Goal: Task Accomplishment & Management: Complete application form

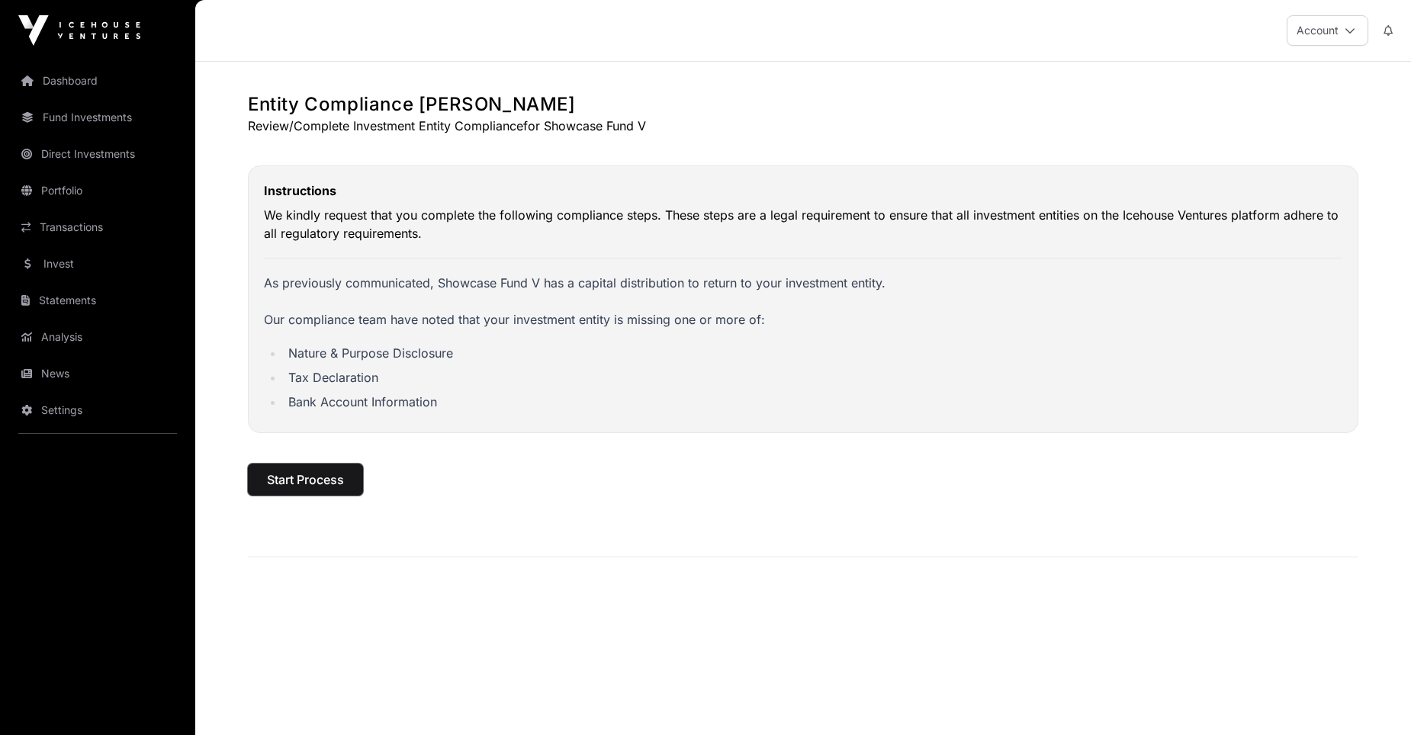
click at [300, 480] on span "Start Process" at bounding box center [305, 480] width 77 height 18
select select
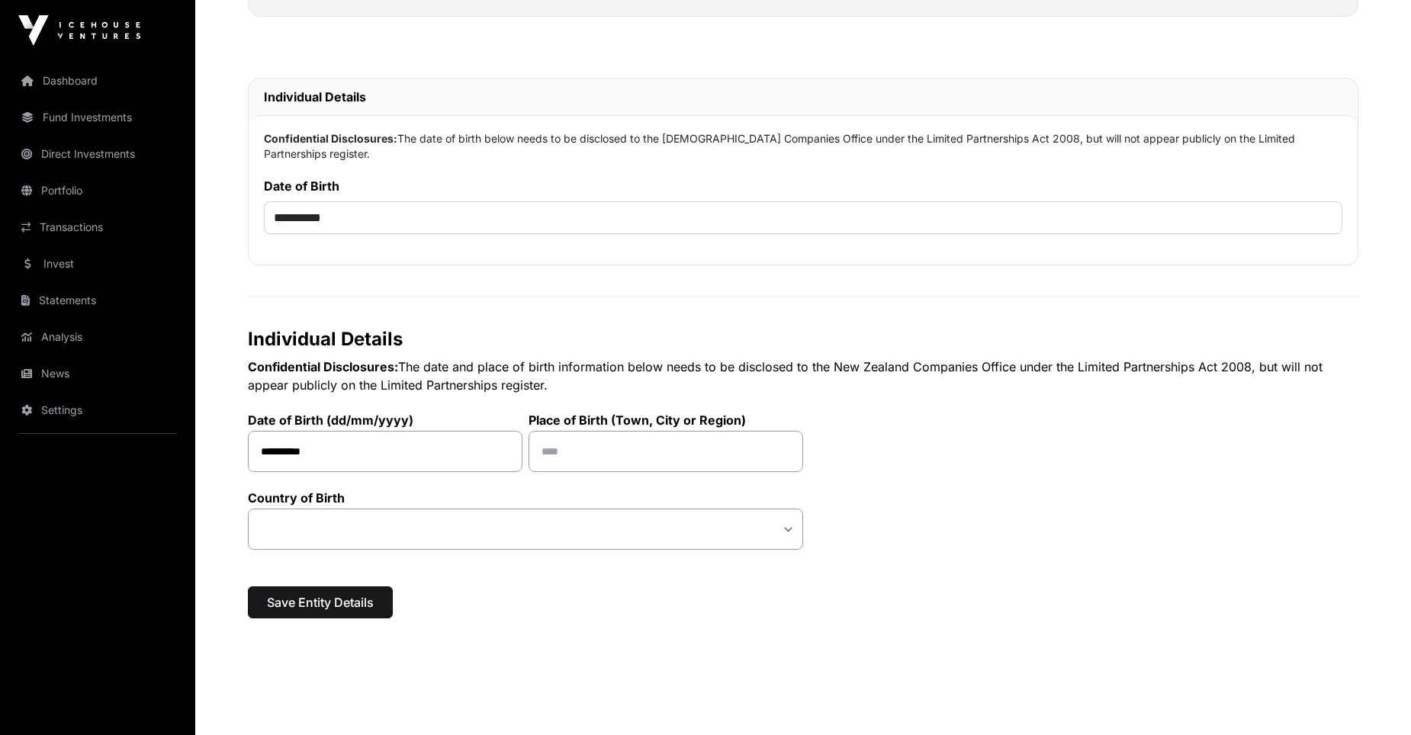
scroll to position [384, 0]
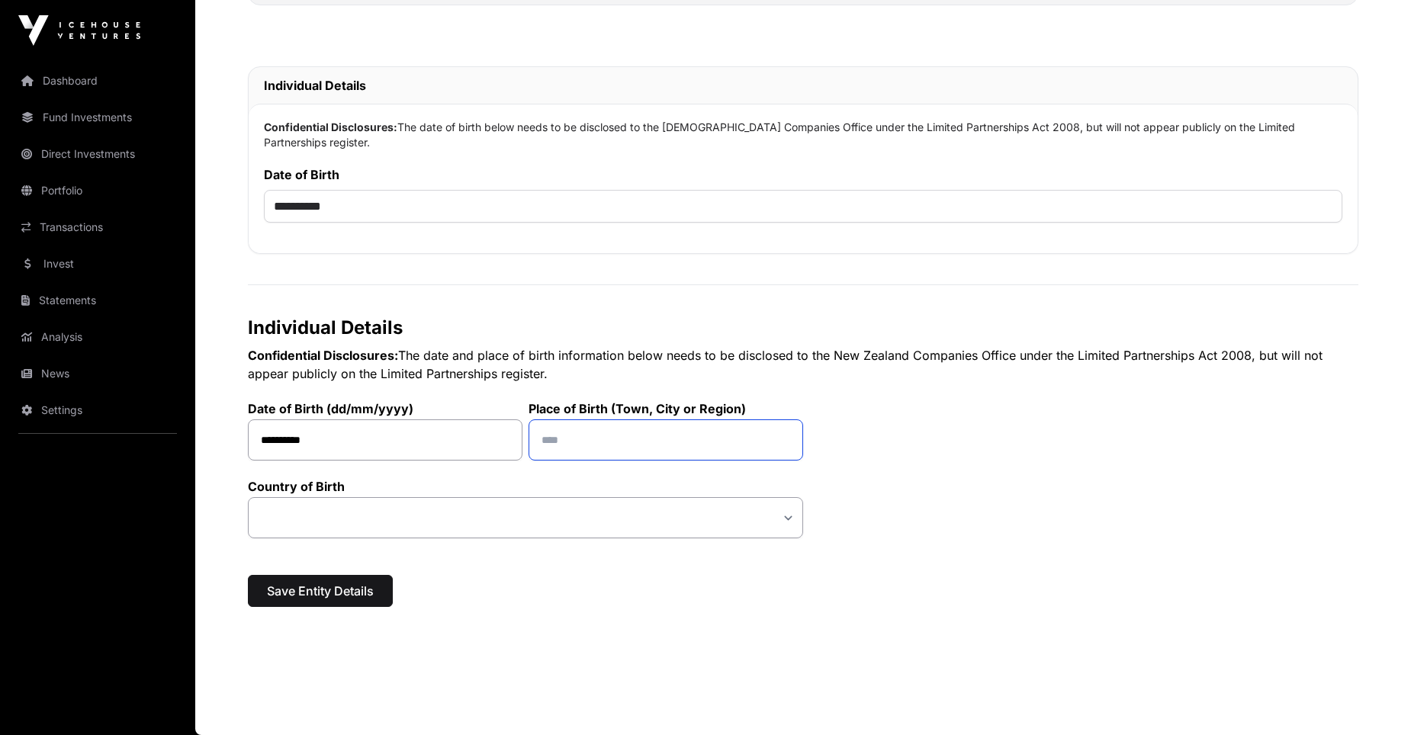
click at [604, 452] on input "text" at bounding box center [666, 440] width 275 height 41
type input "********"
click at [362, 523] on select "**********" at bounding box center [525, 517] width 555 height 41
select select "*"
click at [248, 497] on select "**********" at bounding box center [525, 517] width 555 height 41
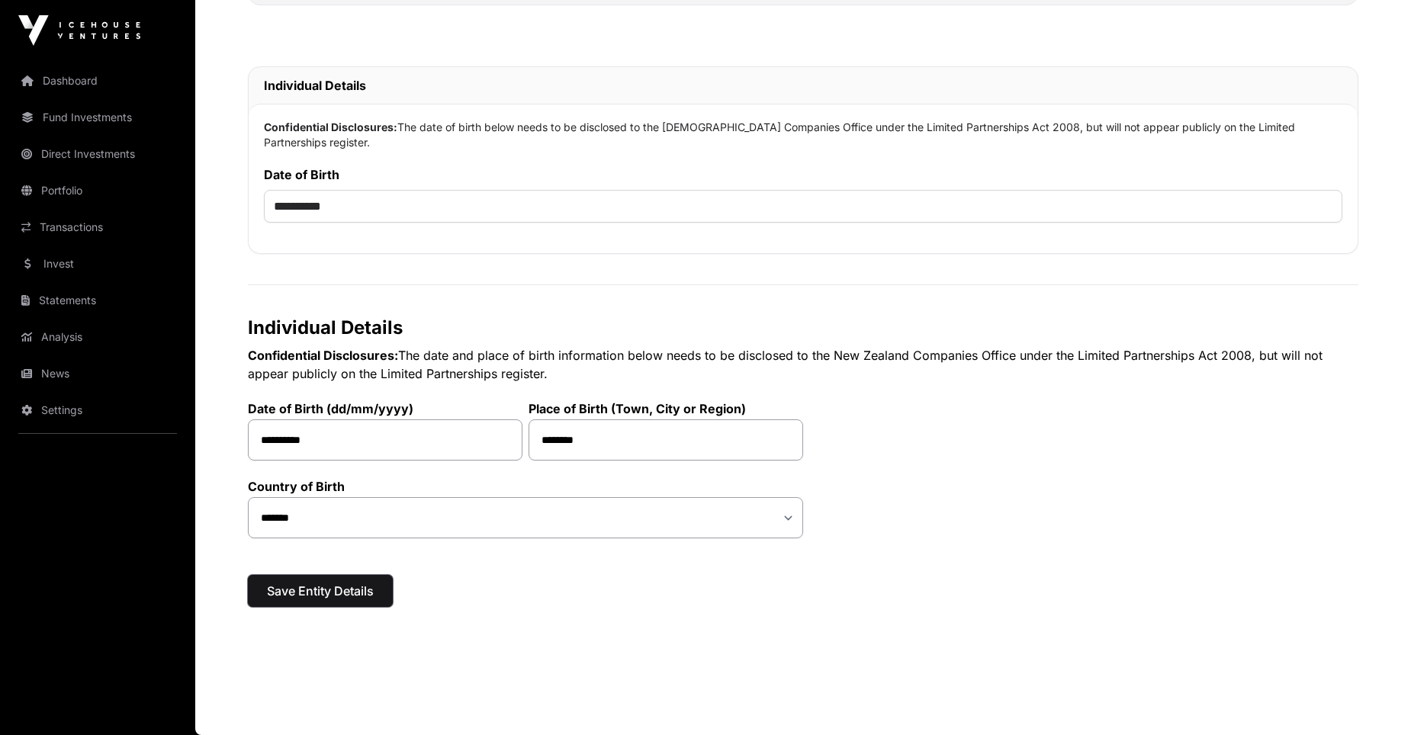
click at [327, 590] on span "Save Entity Details" at bounding box center [320, 591] width 107 height 18
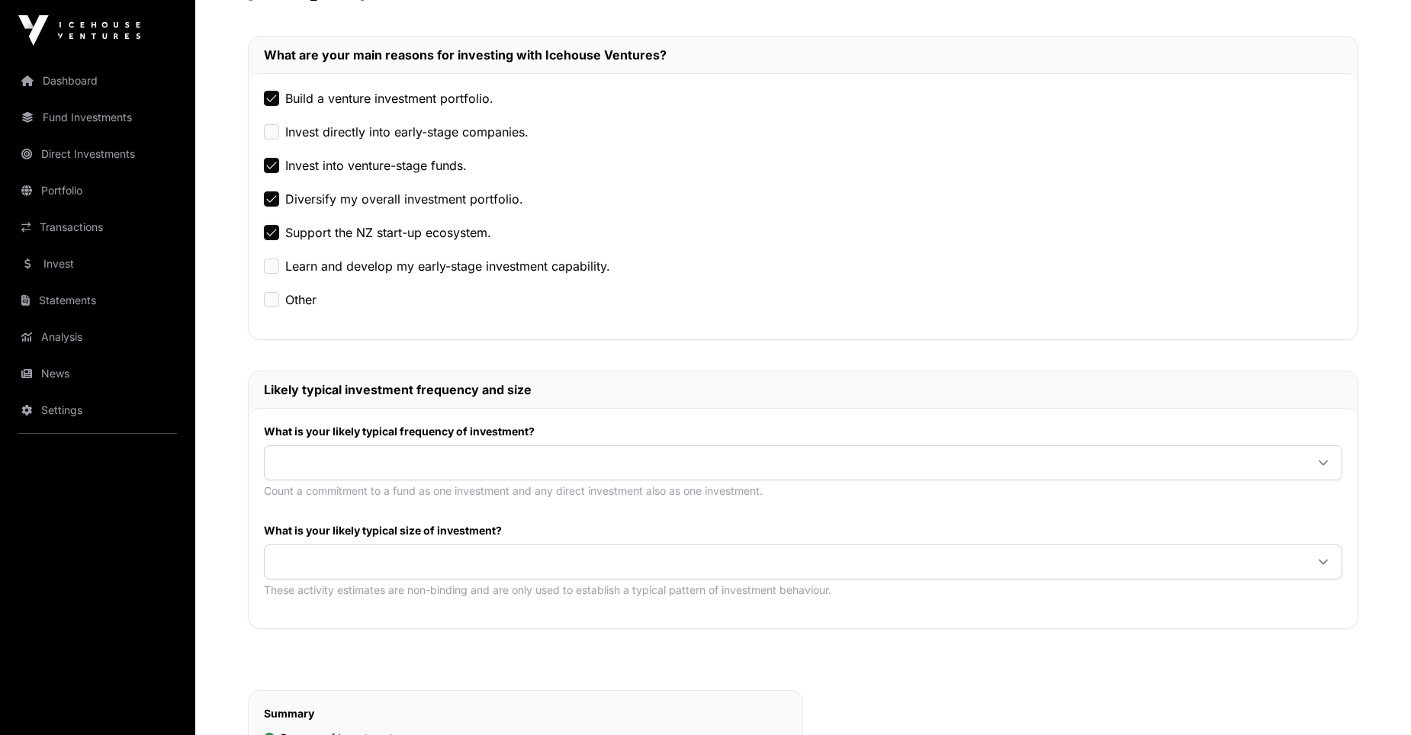
scroll to position [323, 0]
click at [306, 457] on span at bounding box center [785, 461] width 1041 height 27
click at [333, 497] on span "Once or twice every two to five years" at bounding box center [385, 495] width 217 height 12
click at [320, 558] on span at bounding box center [785, 560] width 1041 height 27
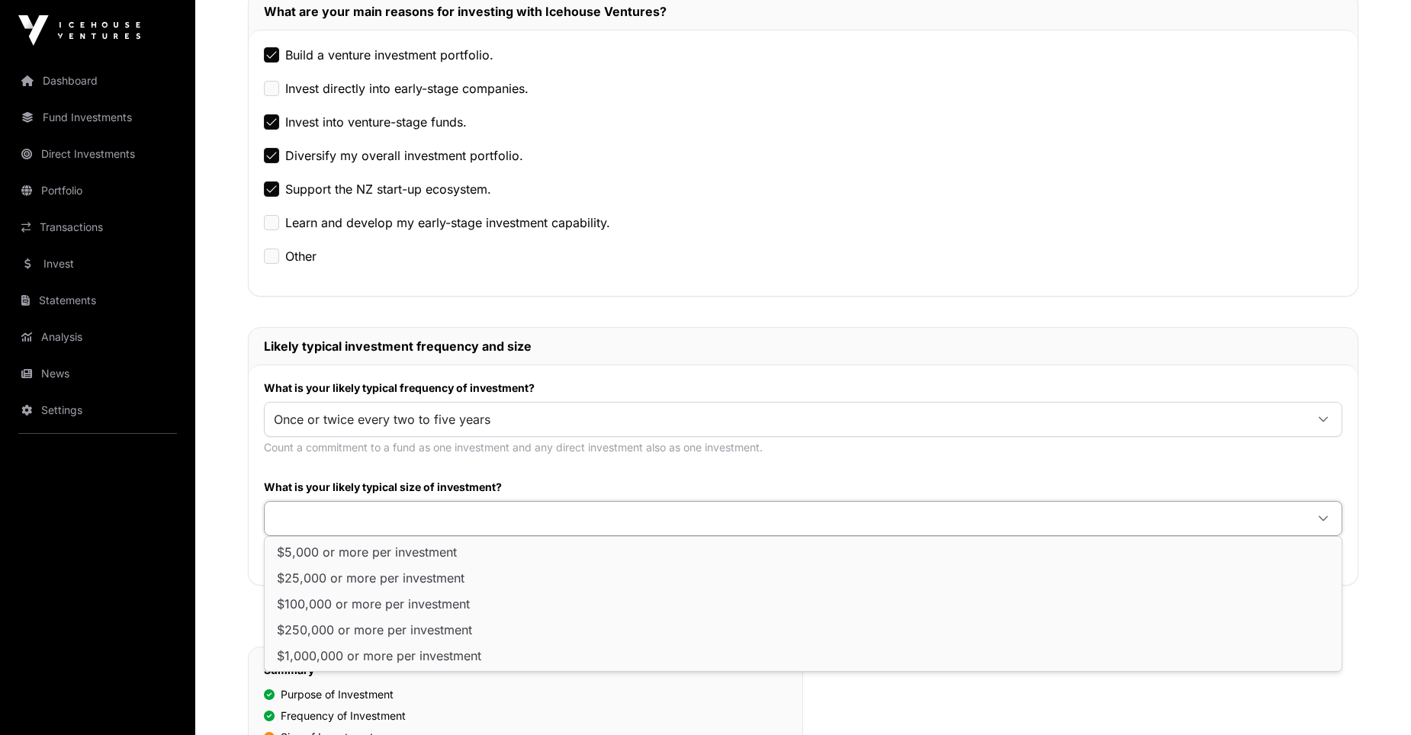
scroll to position [389, 0]
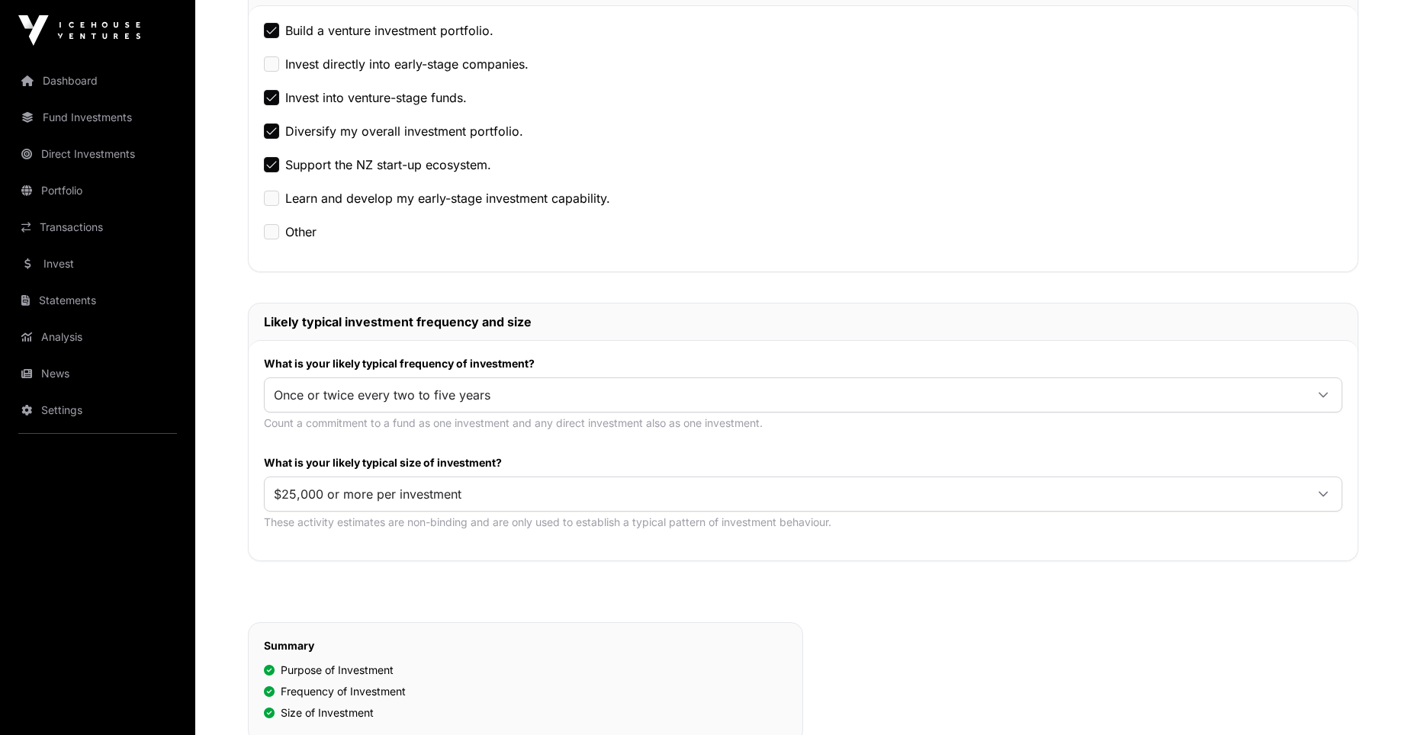
click at [476, 494] on span "$25,000 or more per investment" at bounding box center [785, 494] width 1041 height 27
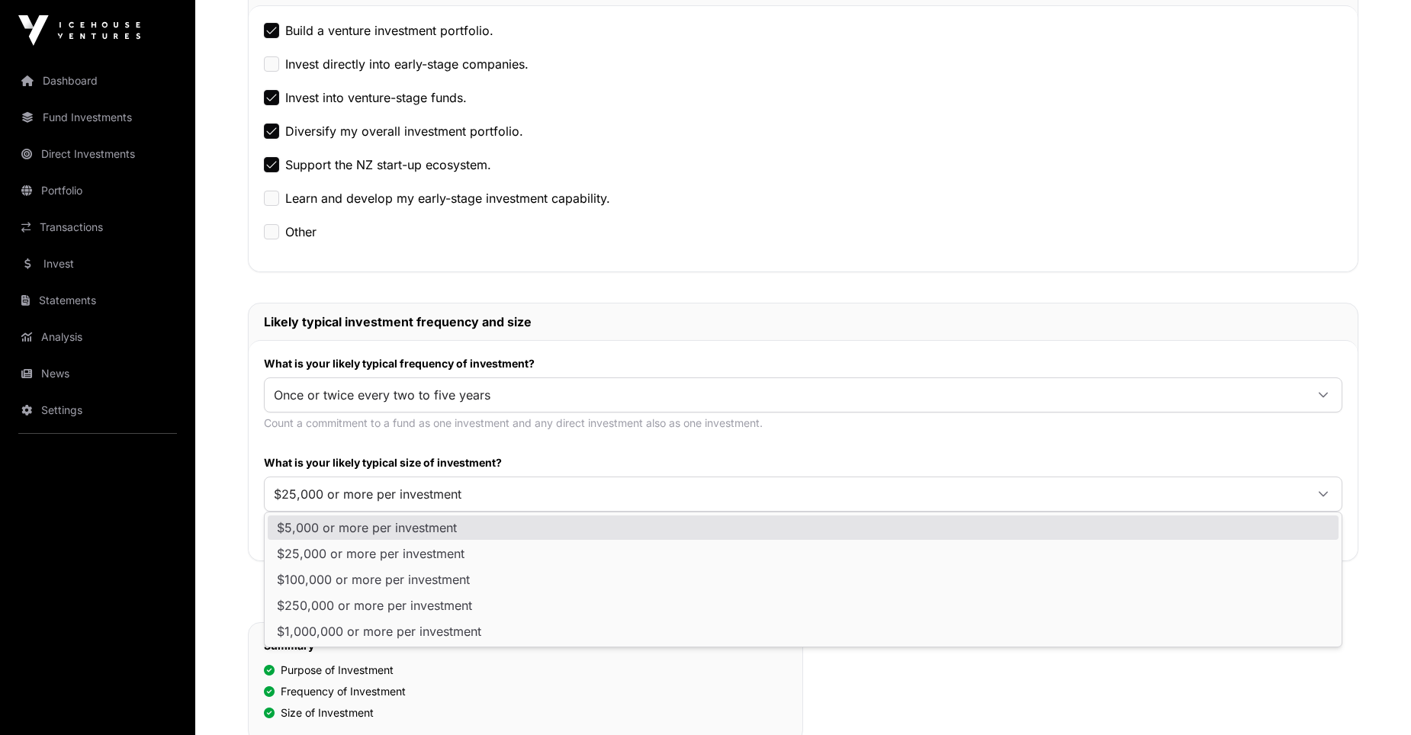
click at [375, 524] on span "$5,000 or more per investment" at bounding box center [367, 528] width 180 height 12
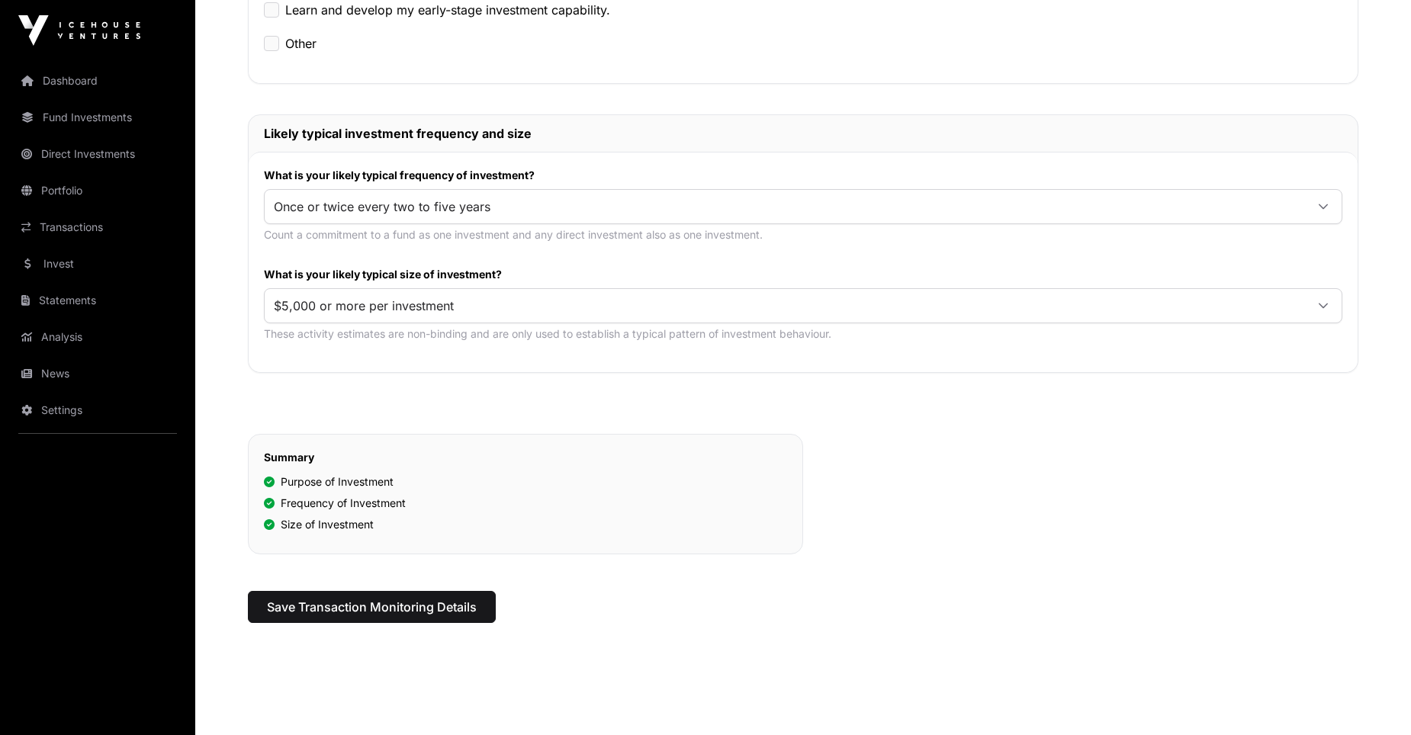
scroll to position [579, 0]
click at [368, 605] on span "Save Transaction Monitoring Details" at bounding box center [372, 606] width 210 height 18
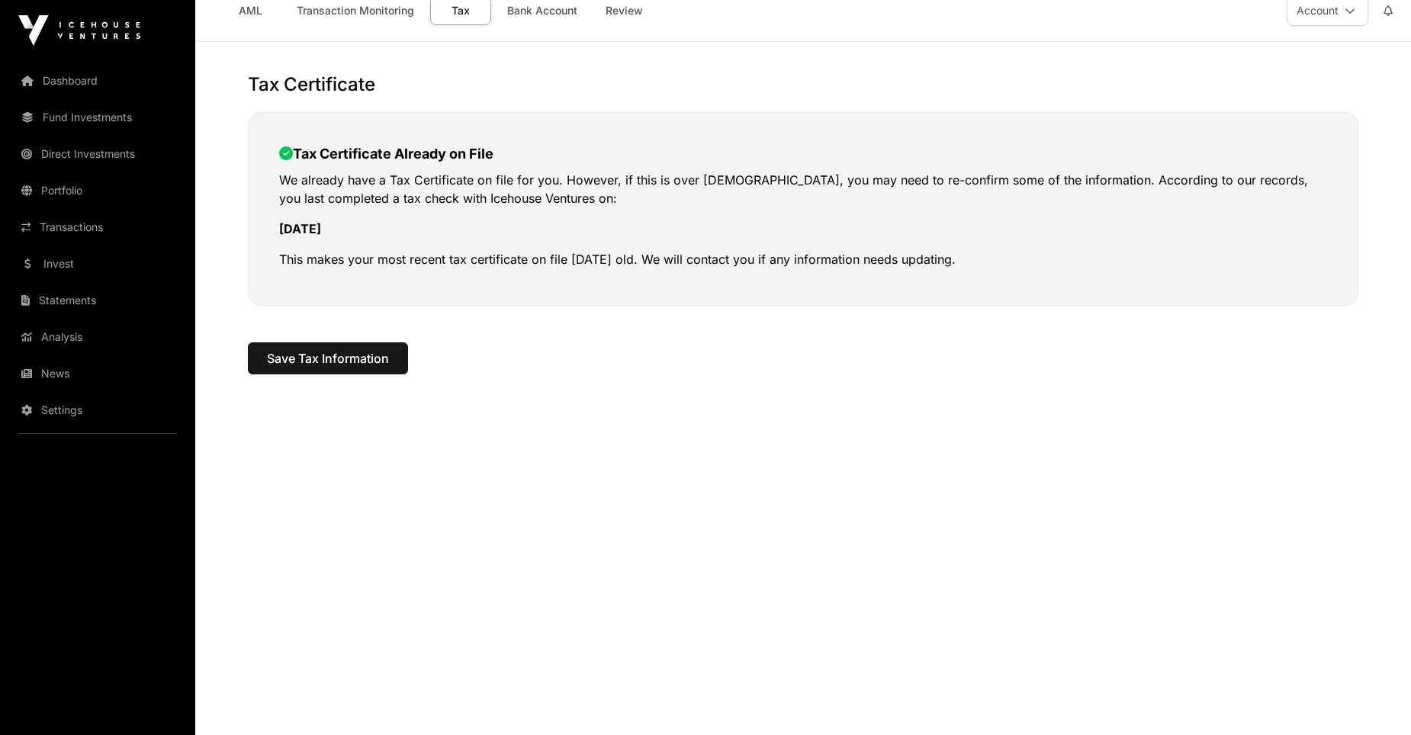
scroll to position [62, 0]
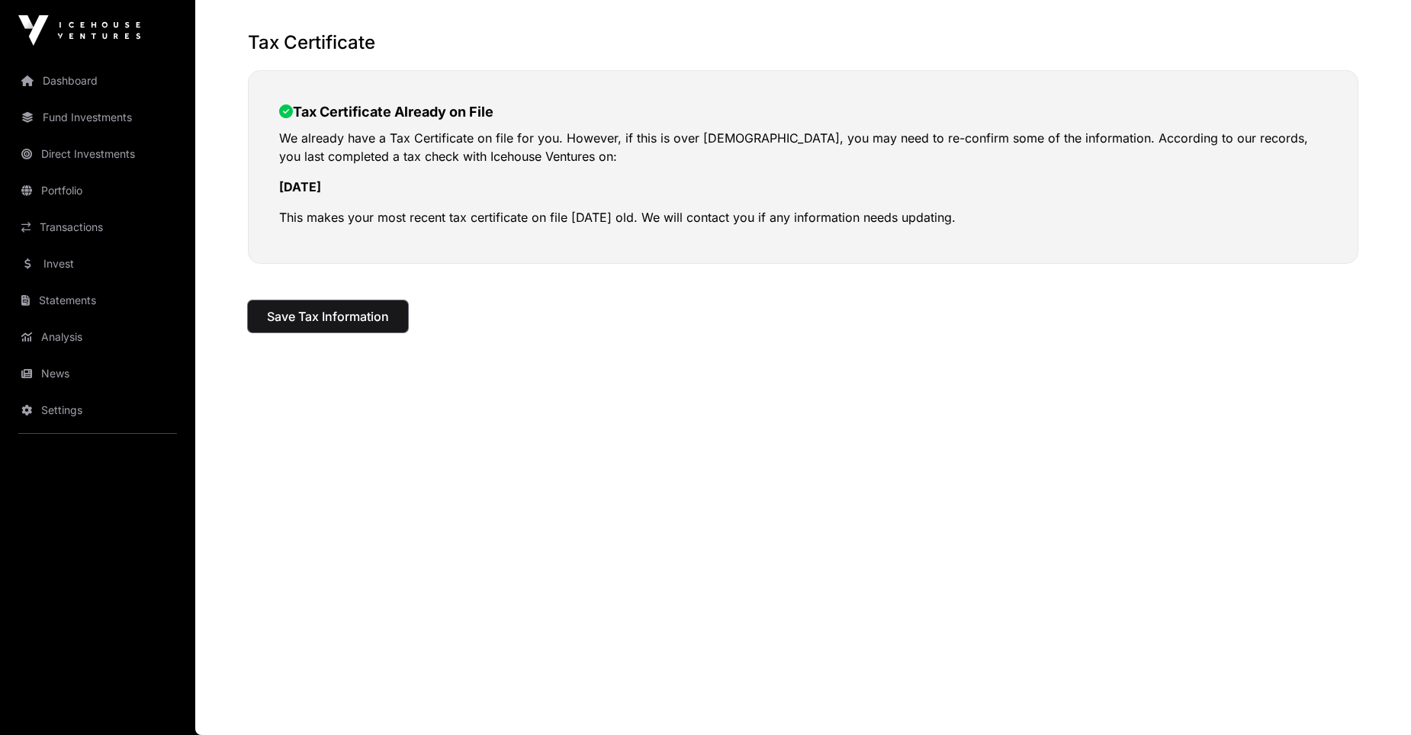
click at [330, 316] on span "Save Tax Information" at bounding box center [328, 316] width 122 height 18
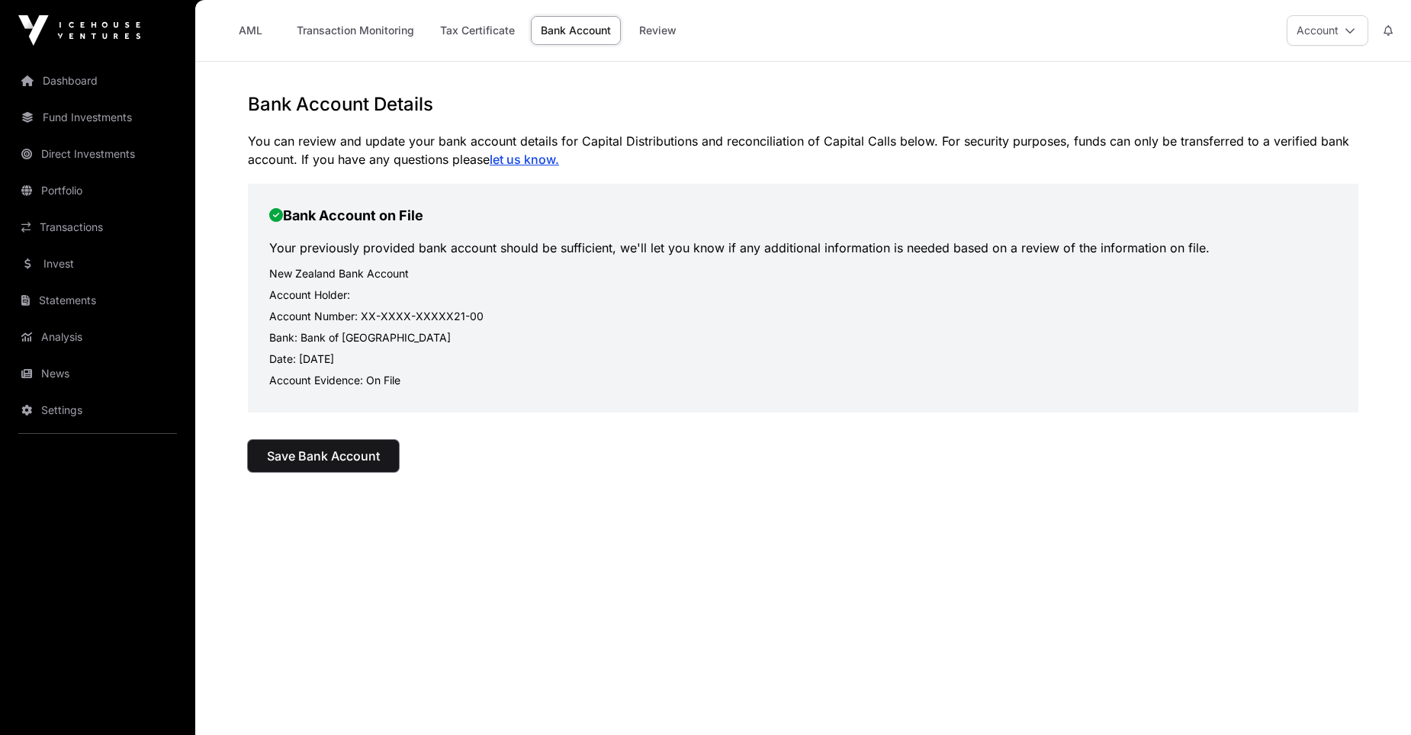
click at [339, 457] on span "Save Bank Account" at bounding box center [323, 456] width 113 height 18
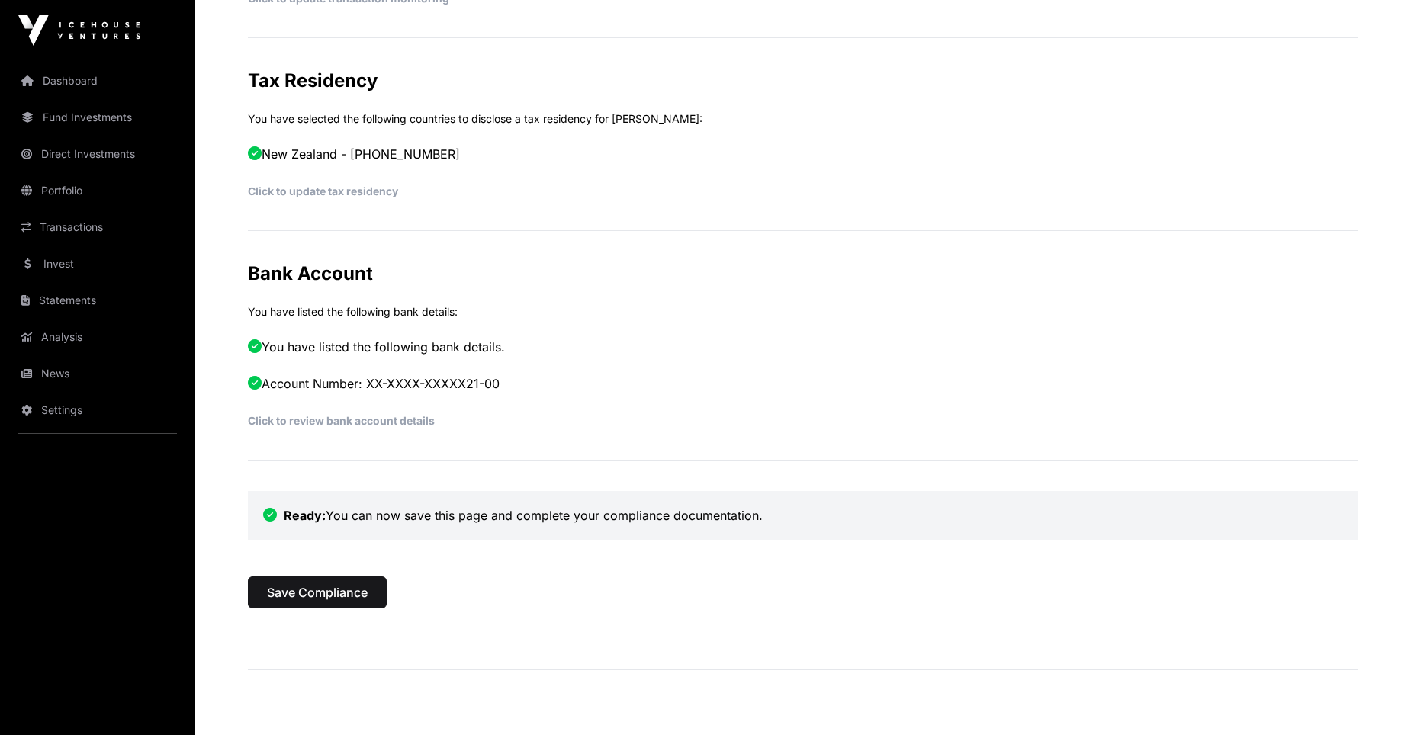
scroll to position [654, 0]
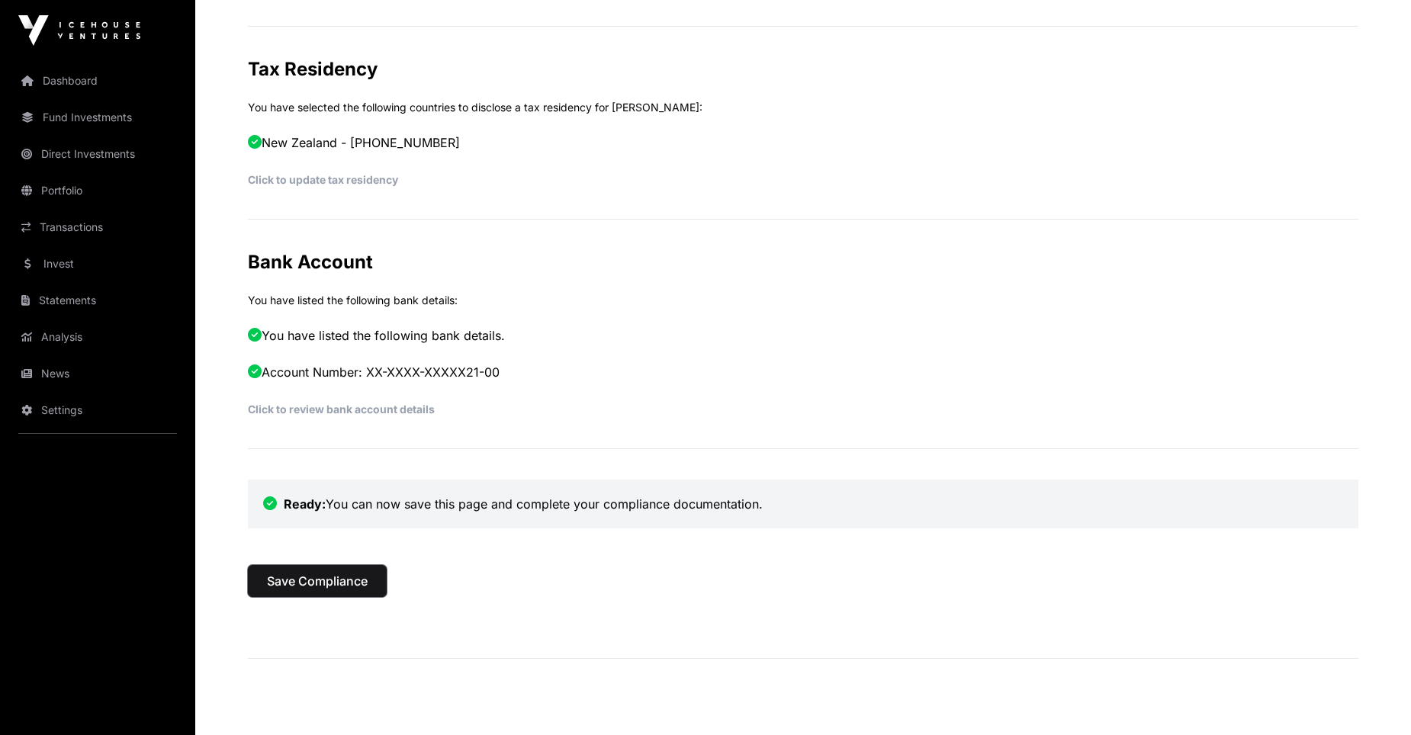
click at [341, 583] on span "Save Compliance" at bounding box center [317, 581] width 101 height 18
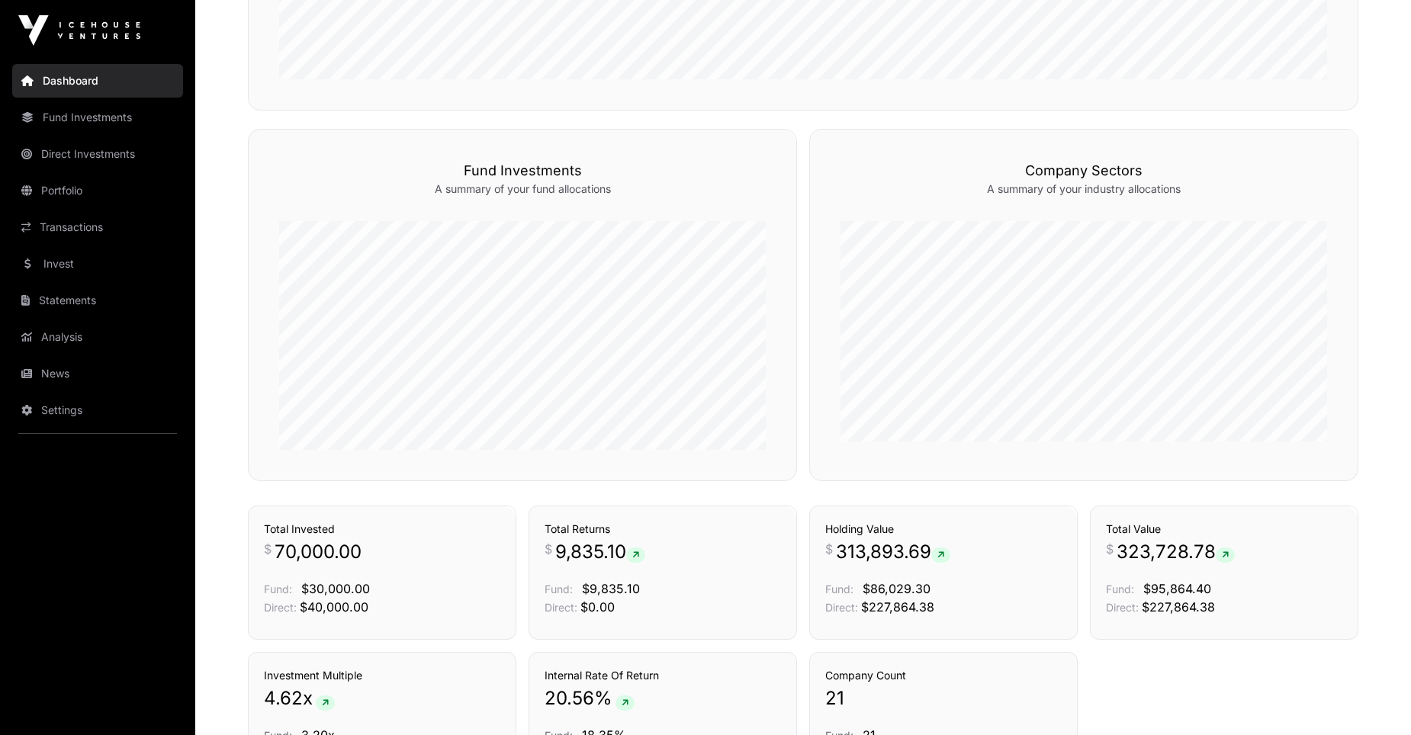
scroll to position [895, 0]
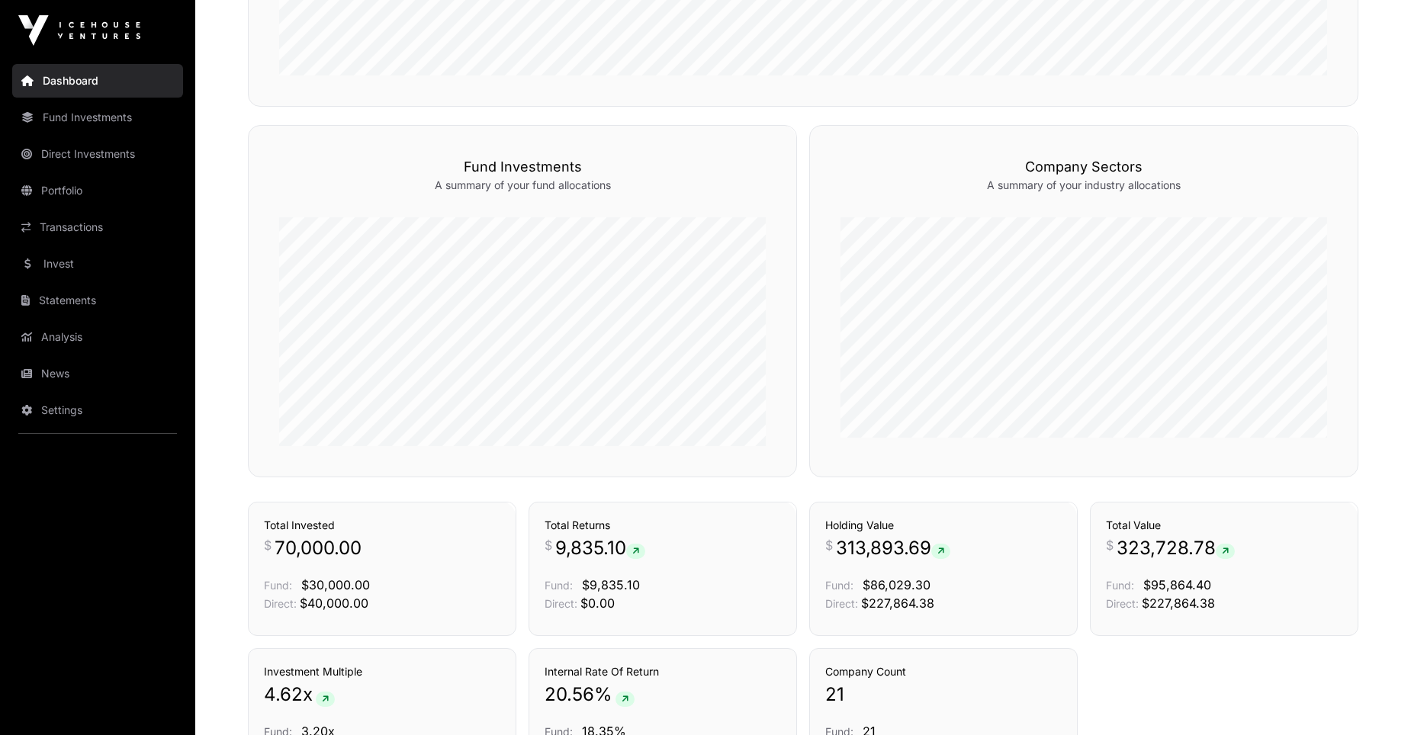
click at [67, 183] on link "Portfolio" at bounding box center [97, 191] width 171 height 34
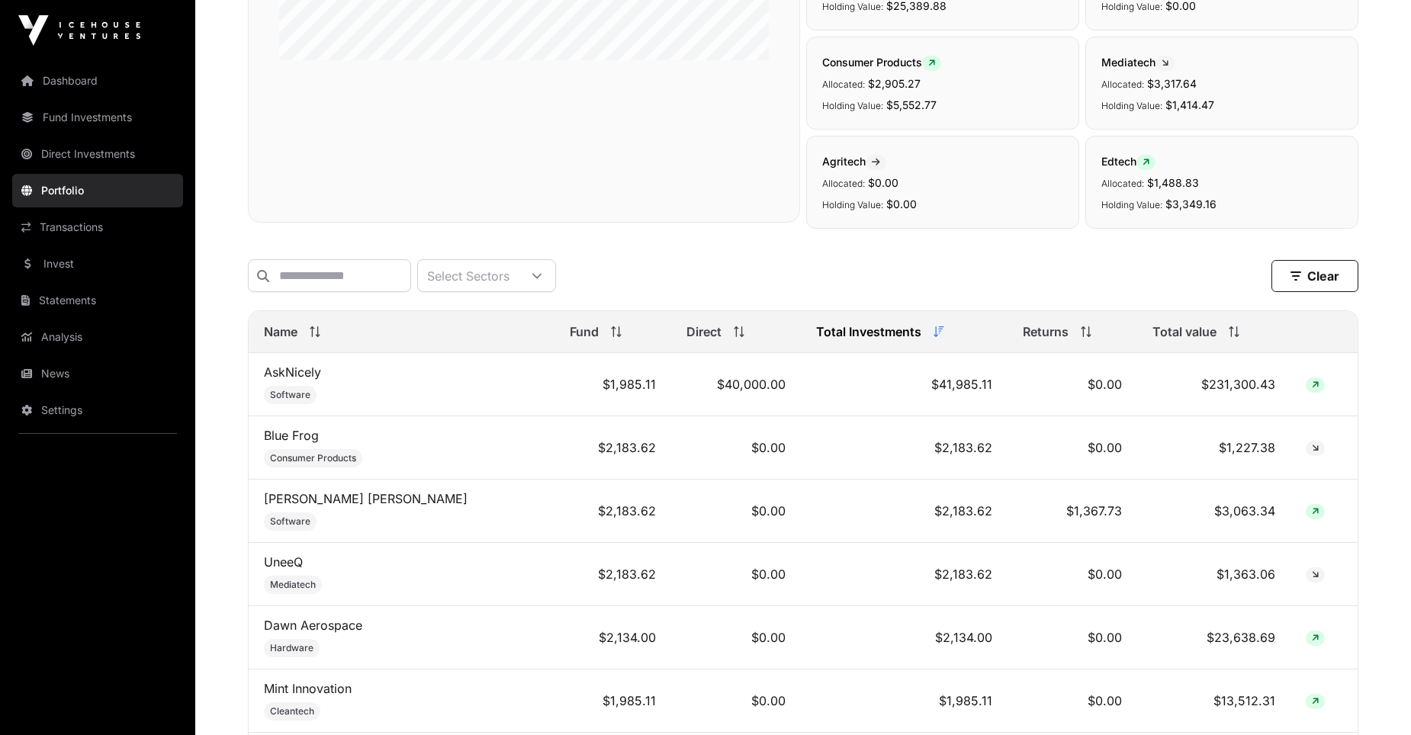
scroll to position [408, 0]
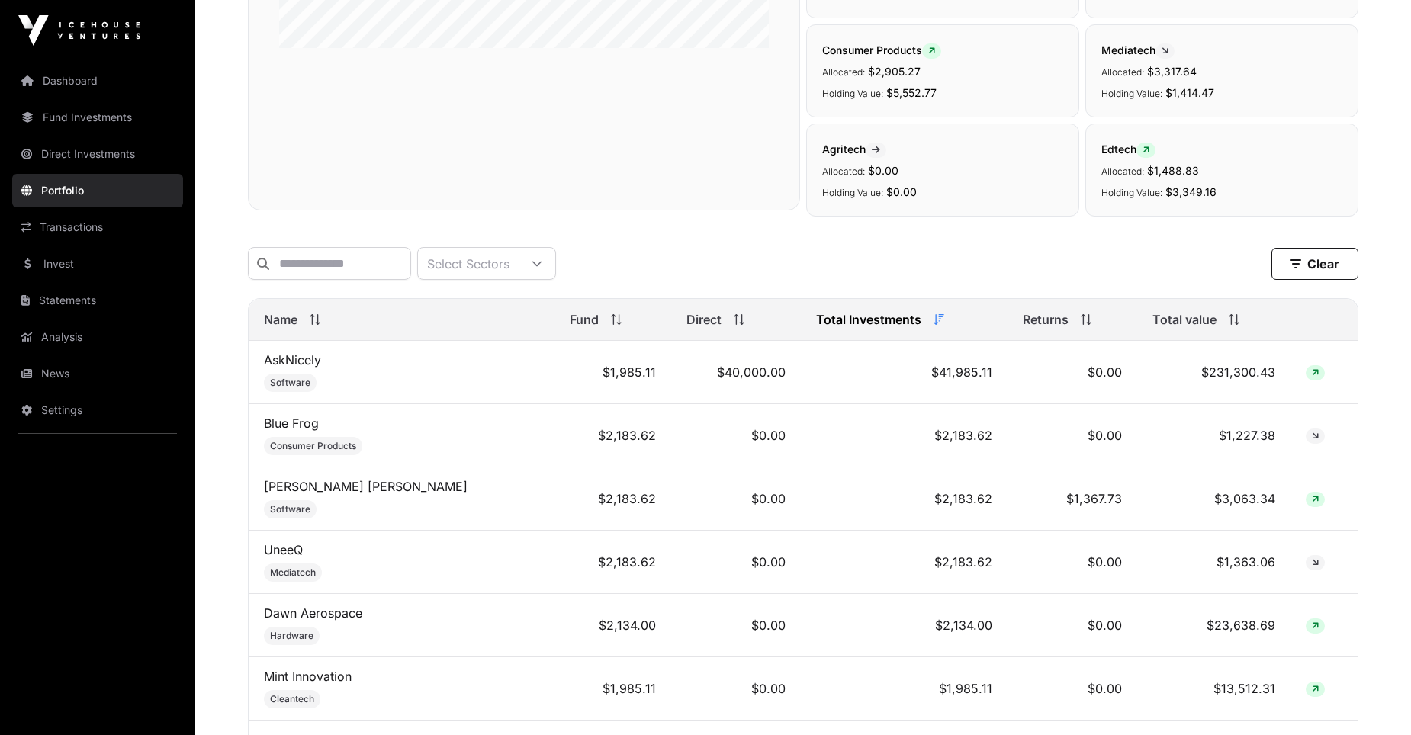
click at [78, 298] on link "Statements" at bounding box center [97, 301] width 171 height 34
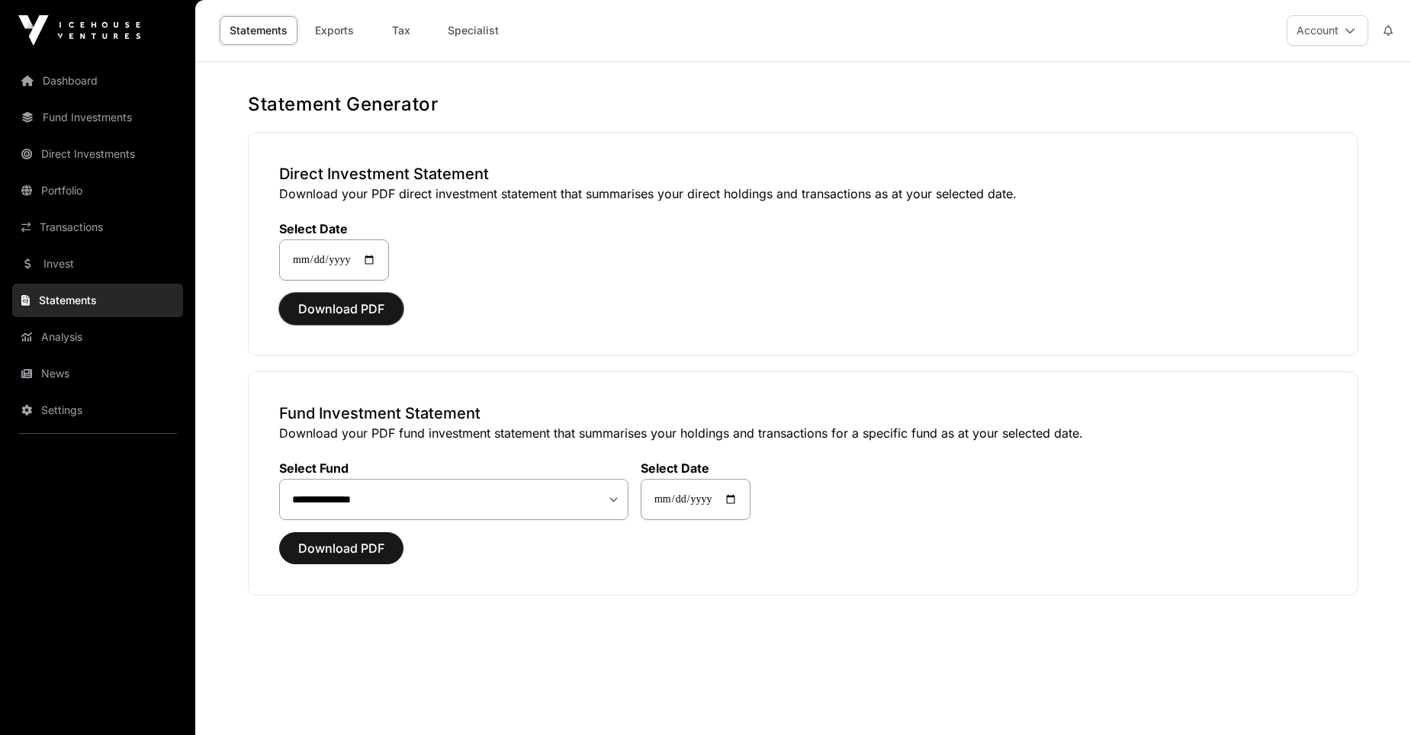
click at [332, 308] on span "Download PDF" at bounding box center [341, 309] width 86 height 18
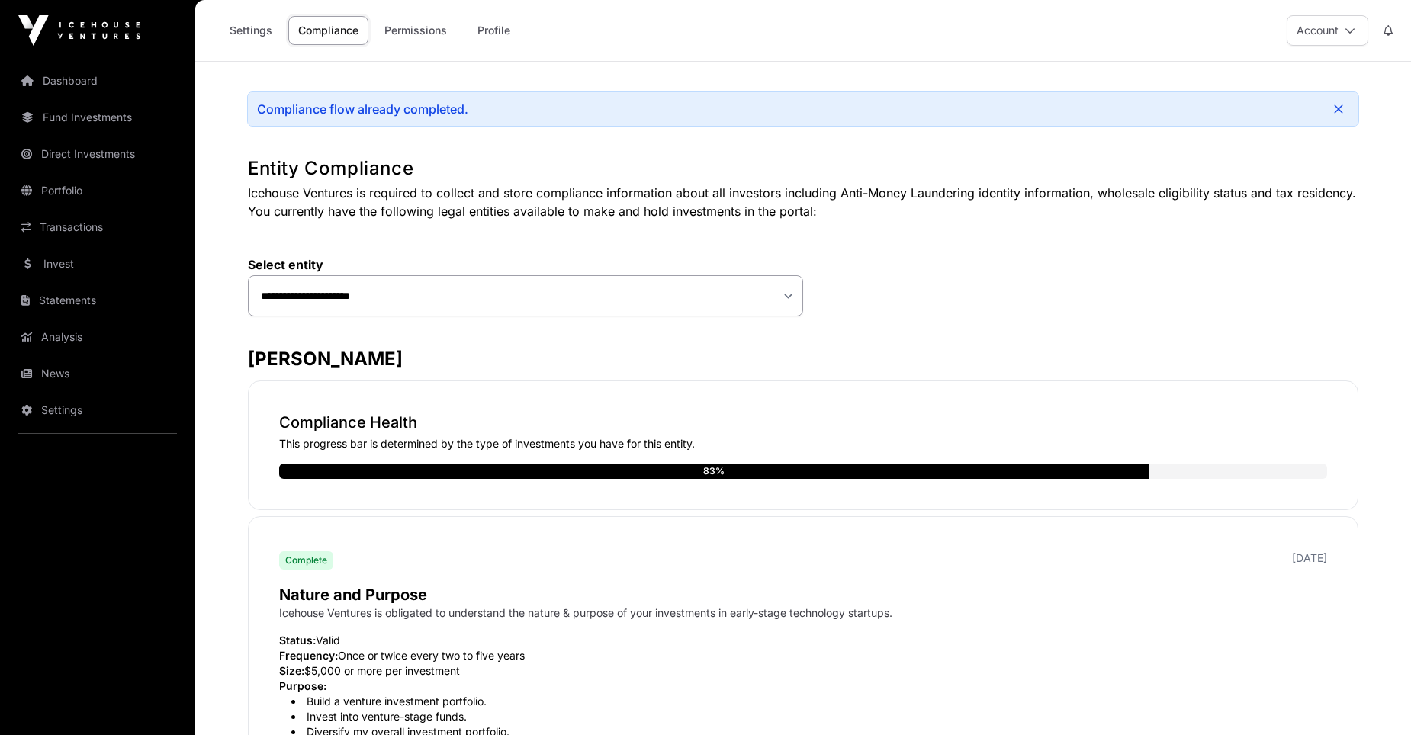
click at [82, 117] on link "Fund Investments" at bounding box center [97, 118] width 171 height 34
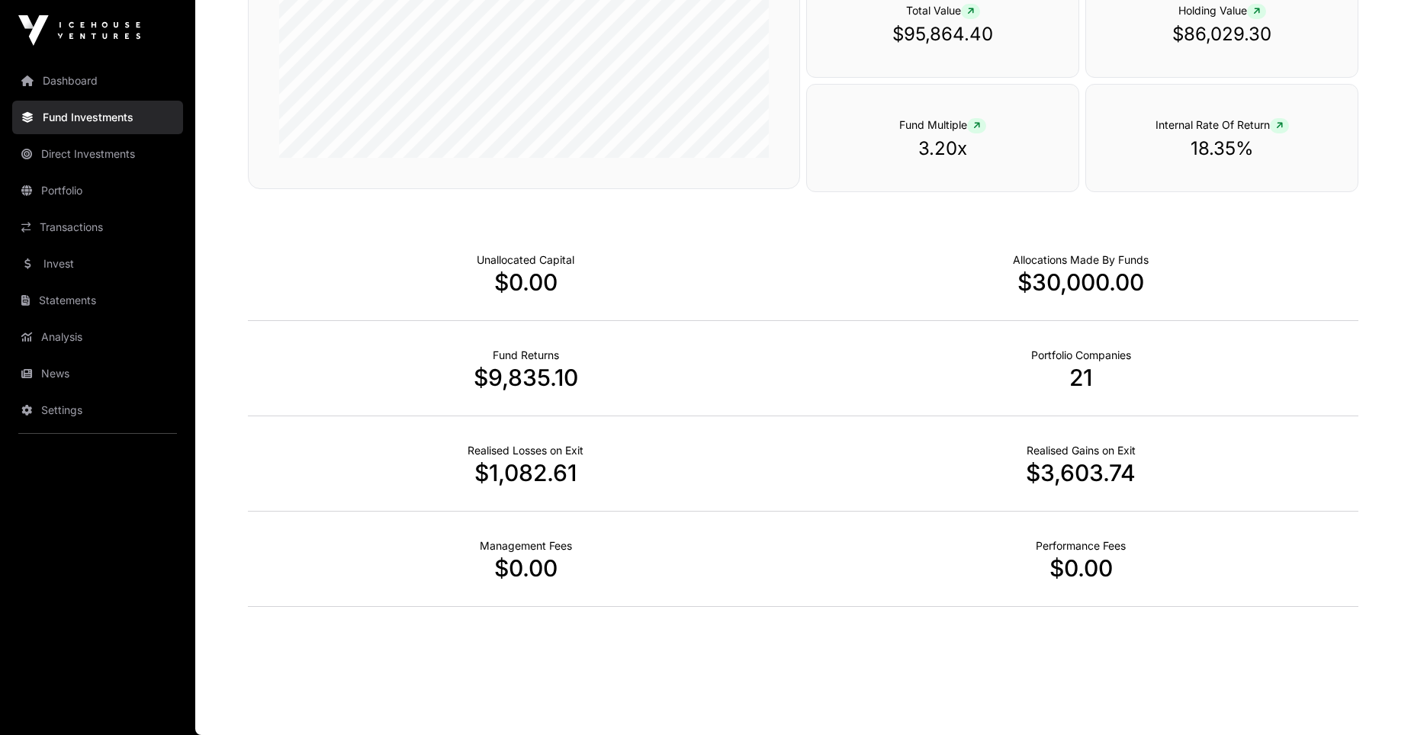
scroll to position [868, 0]
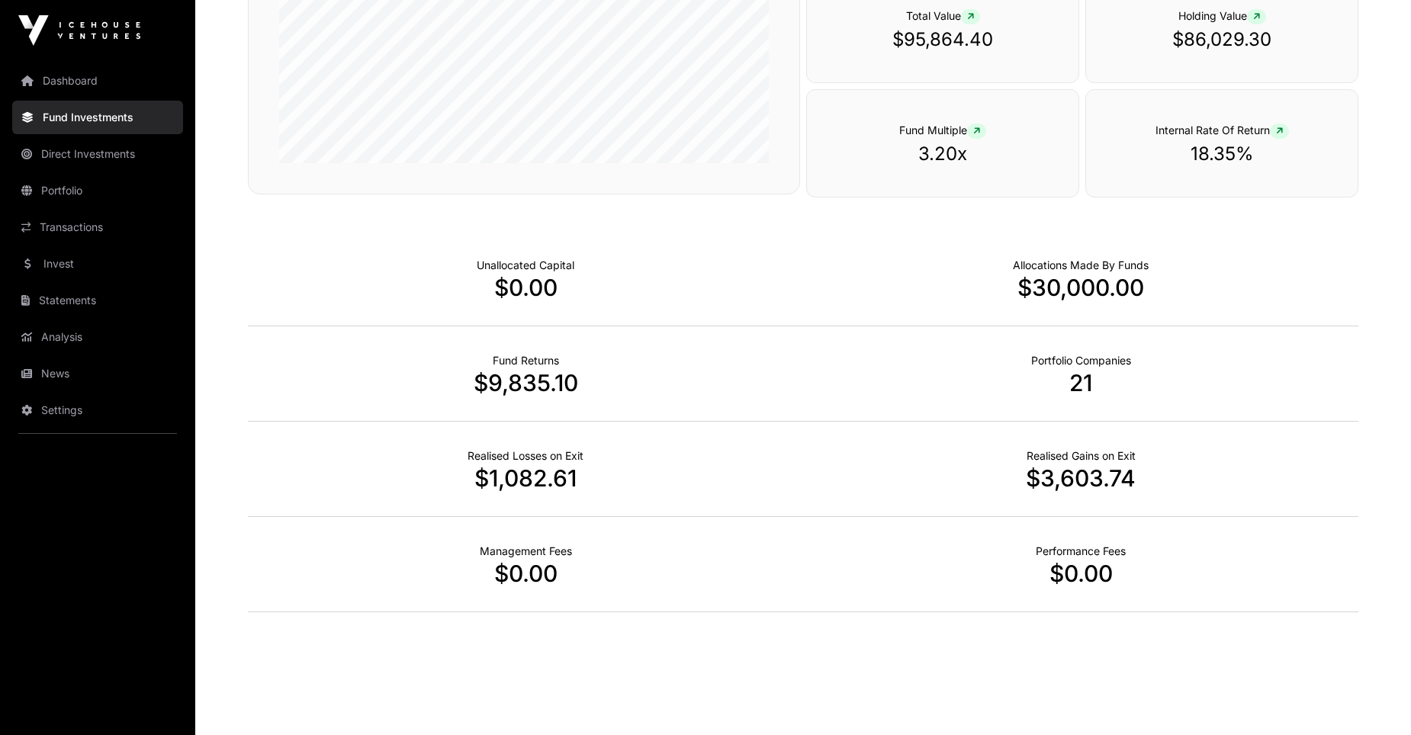
click at [66, 188] on link "Portfolio" at bounding box center [97, 191] width 171 height 34
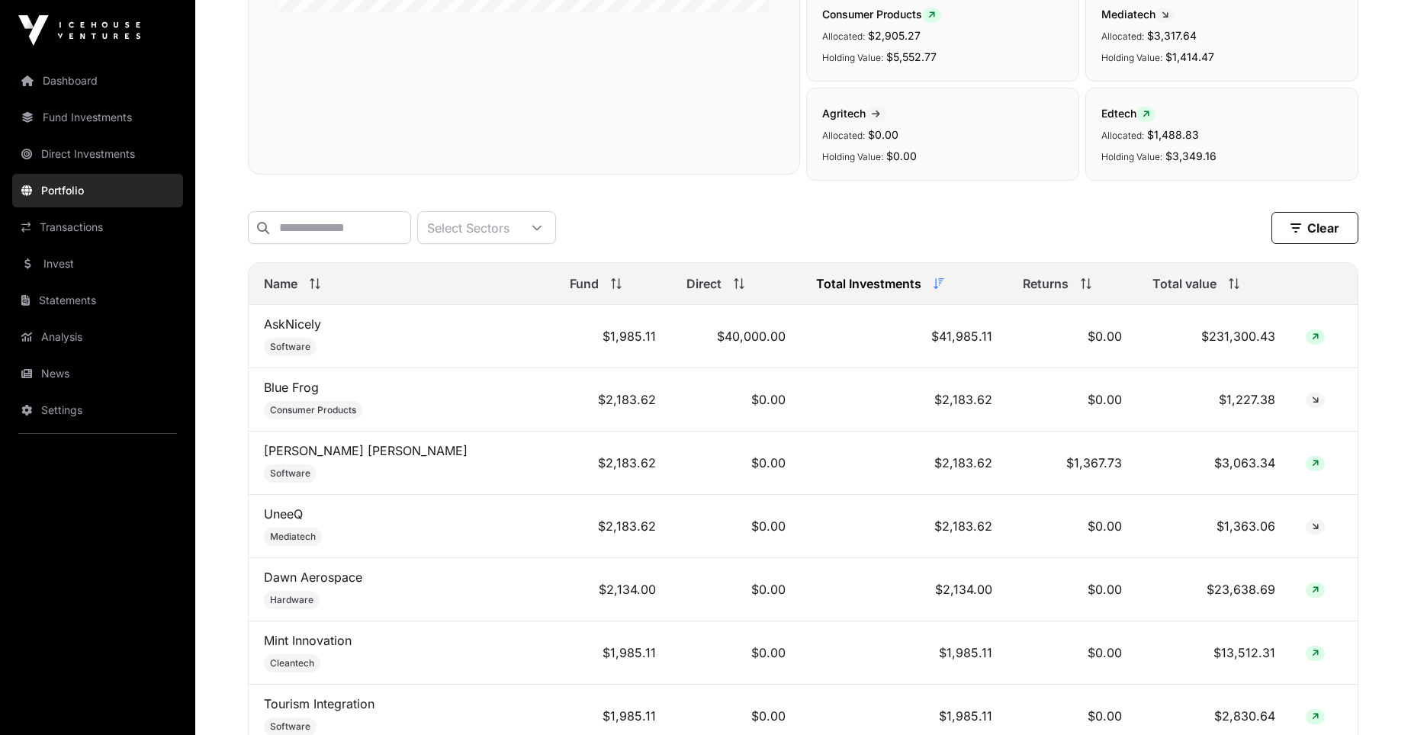
scroll to position [386, 0]
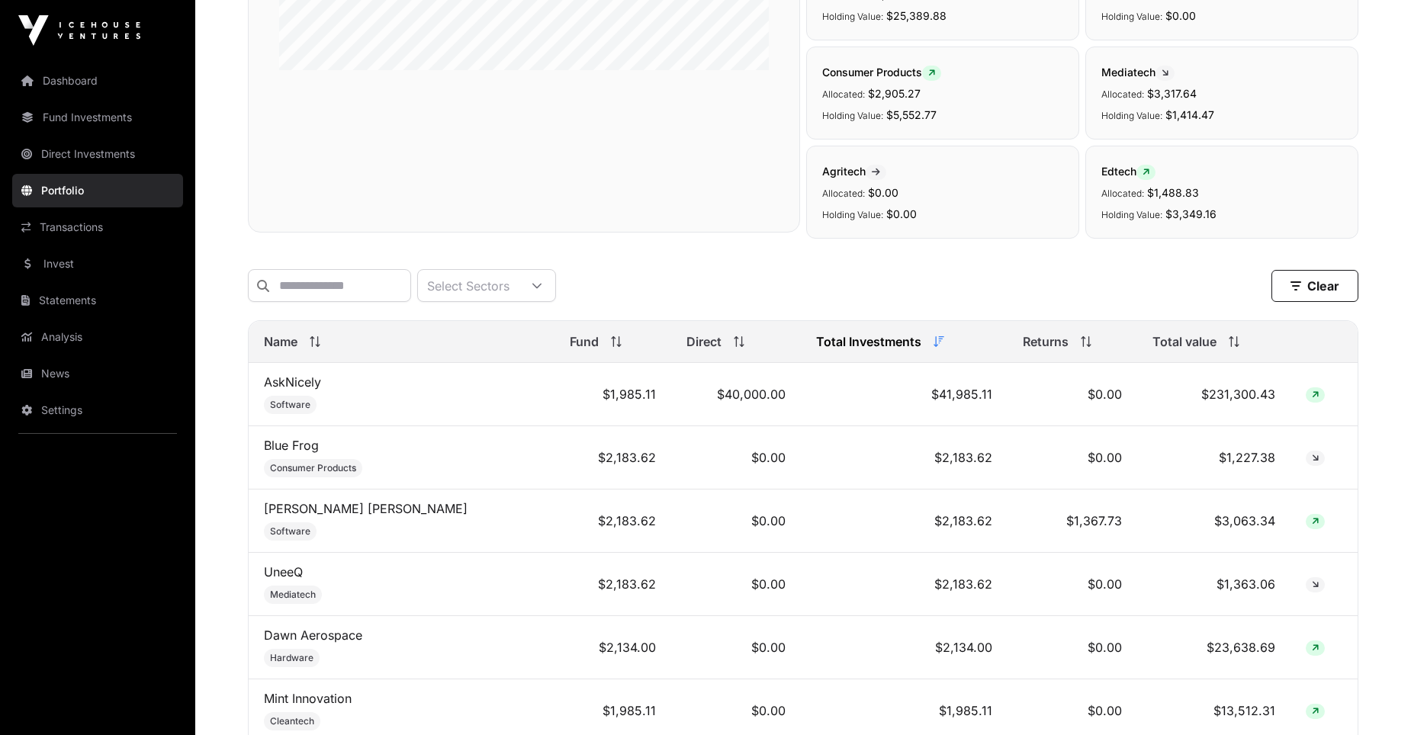
click at [64, 226] on link "Transactions" at bounding box center [97, 228] width 171 height 34
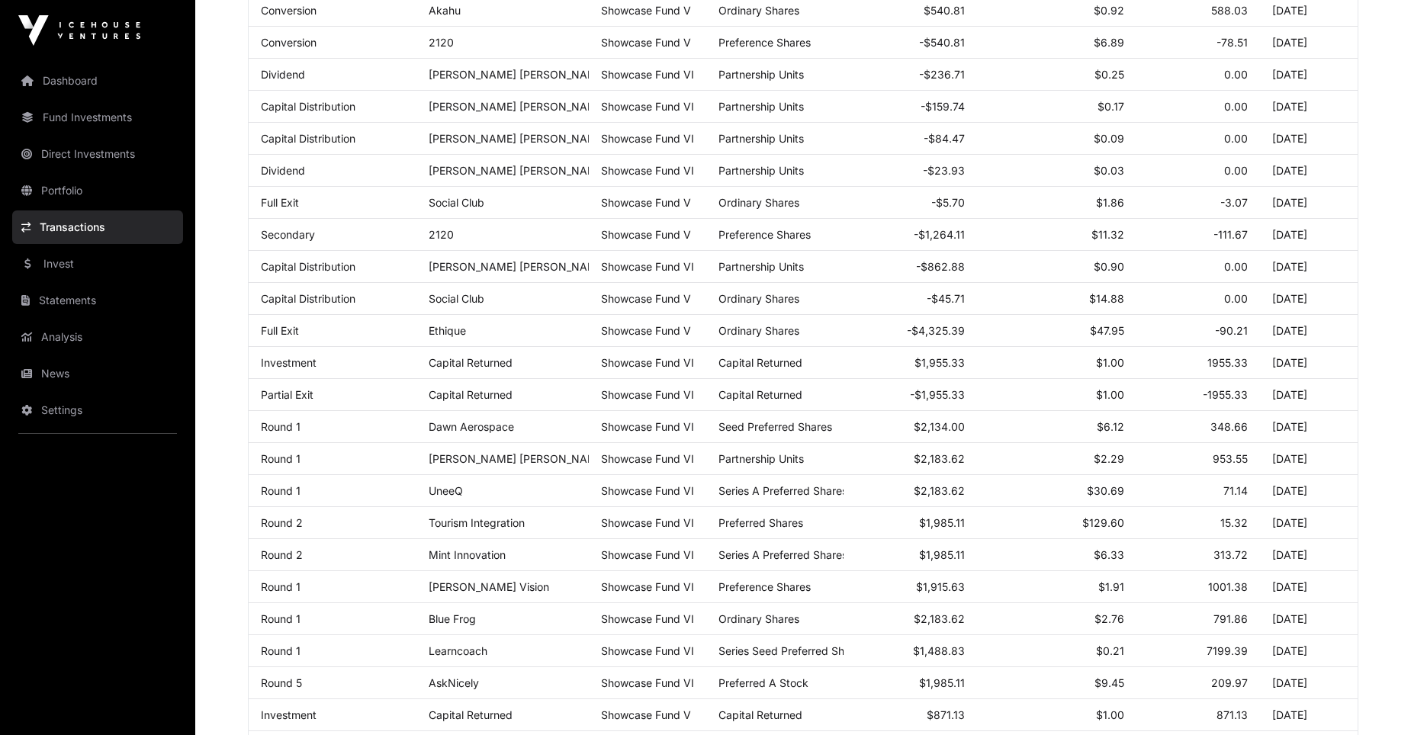
scroll to position [309, 0]
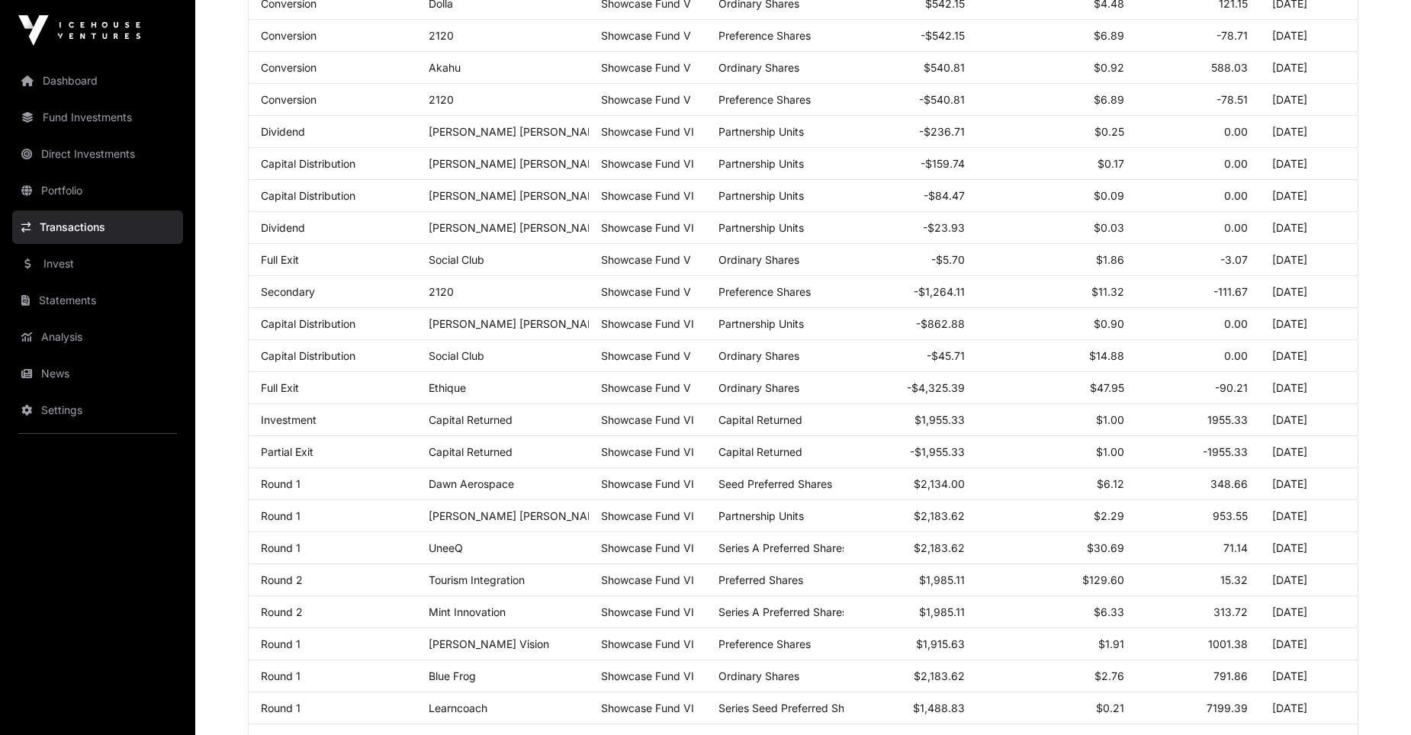
click at [59, 295] on link "Statements" at bounding box center [97, 301] width 171 height 34
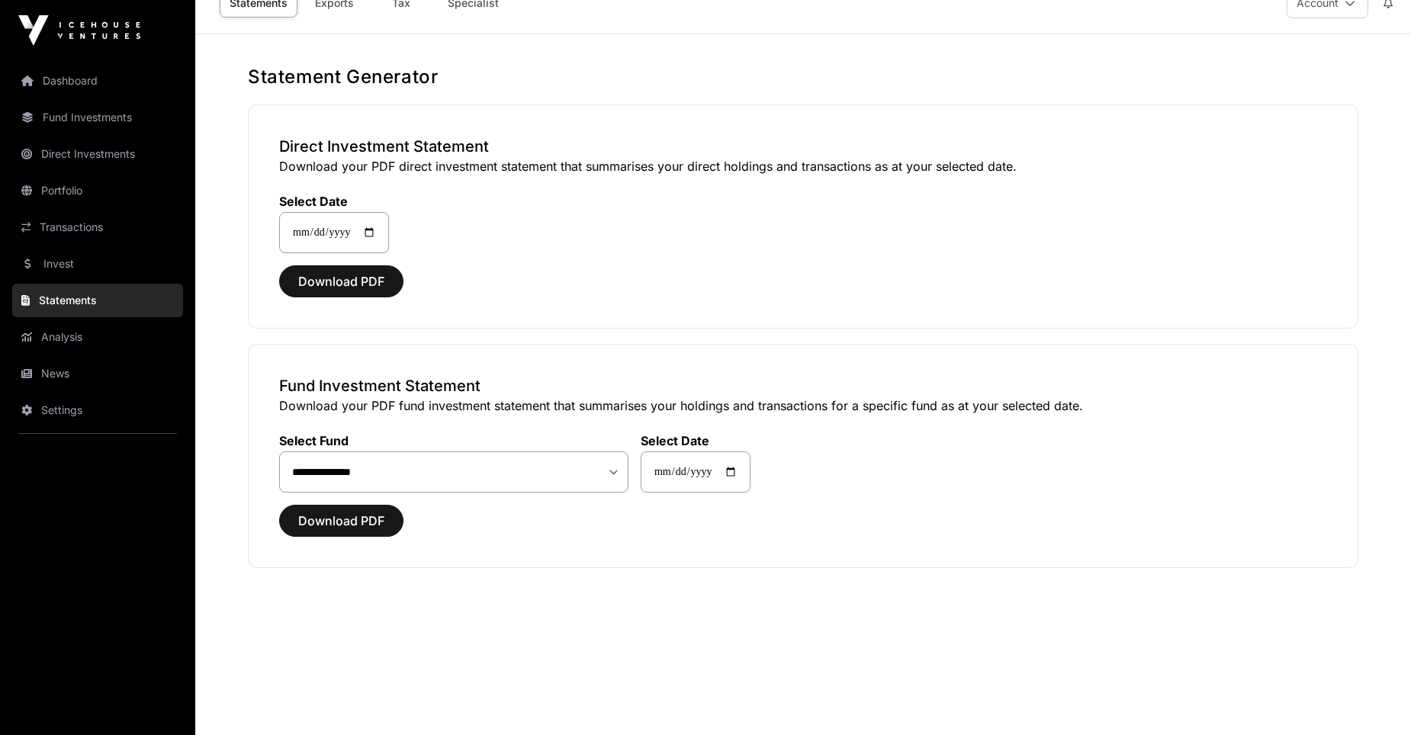
scroll to position [62, 0]
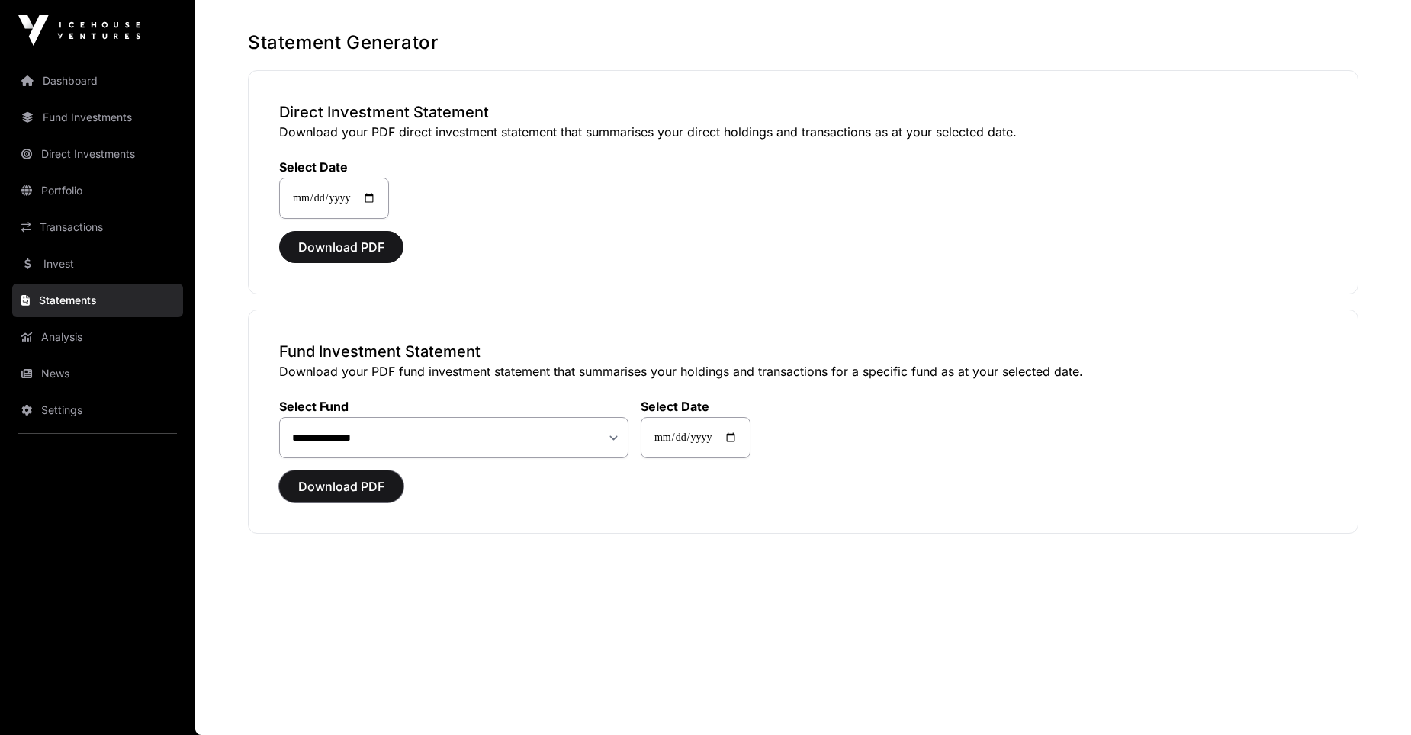
click at [333, 489] on span "Download PDF" at bounding box center [341, 487] width 86 height 18
click at [376, 485] on span "Download PDF" at bounding box center [341, 487] width 86 height 18
click at [351, 489] on span "Download PDF" at bounding box center [341, 487] width 86 height 18
click at [352, 489] on span "Download PDF" at bounding box center [341, 487] width 86 height 18
click at [355, 486] on span "Download PDF" at bounding box center [341, 487] width 86 height 18
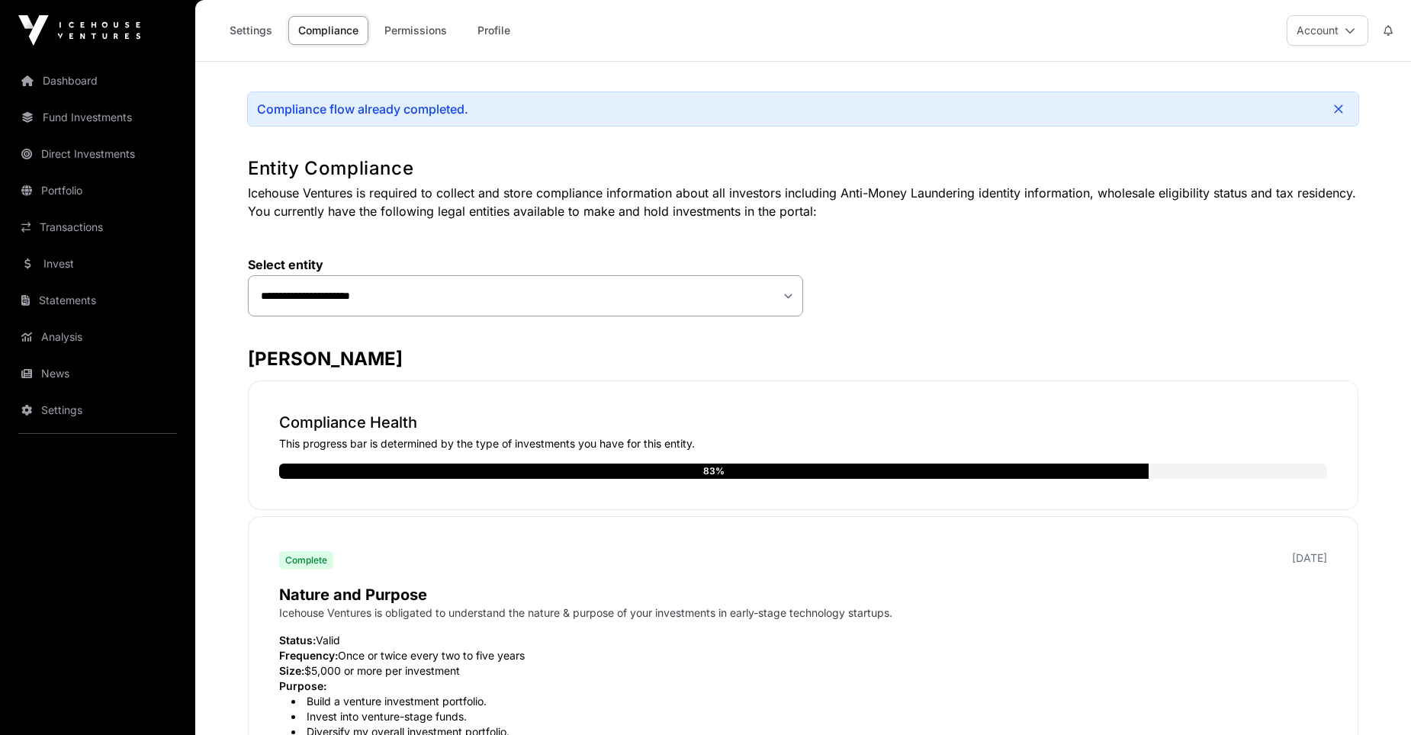
click at [66, 82] on link "Dashboard" at bounding box center [97, 81] width 171 height 34
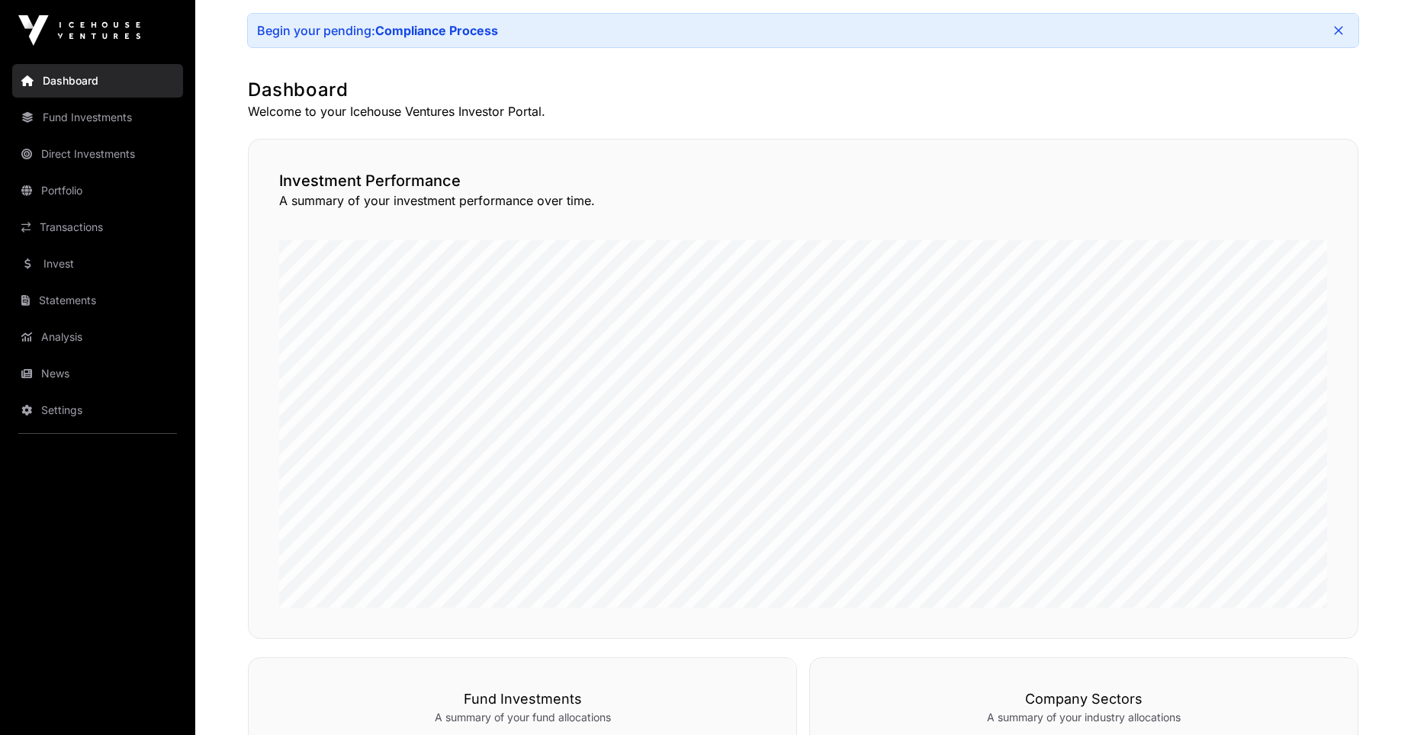
scroll to position [273, 0]
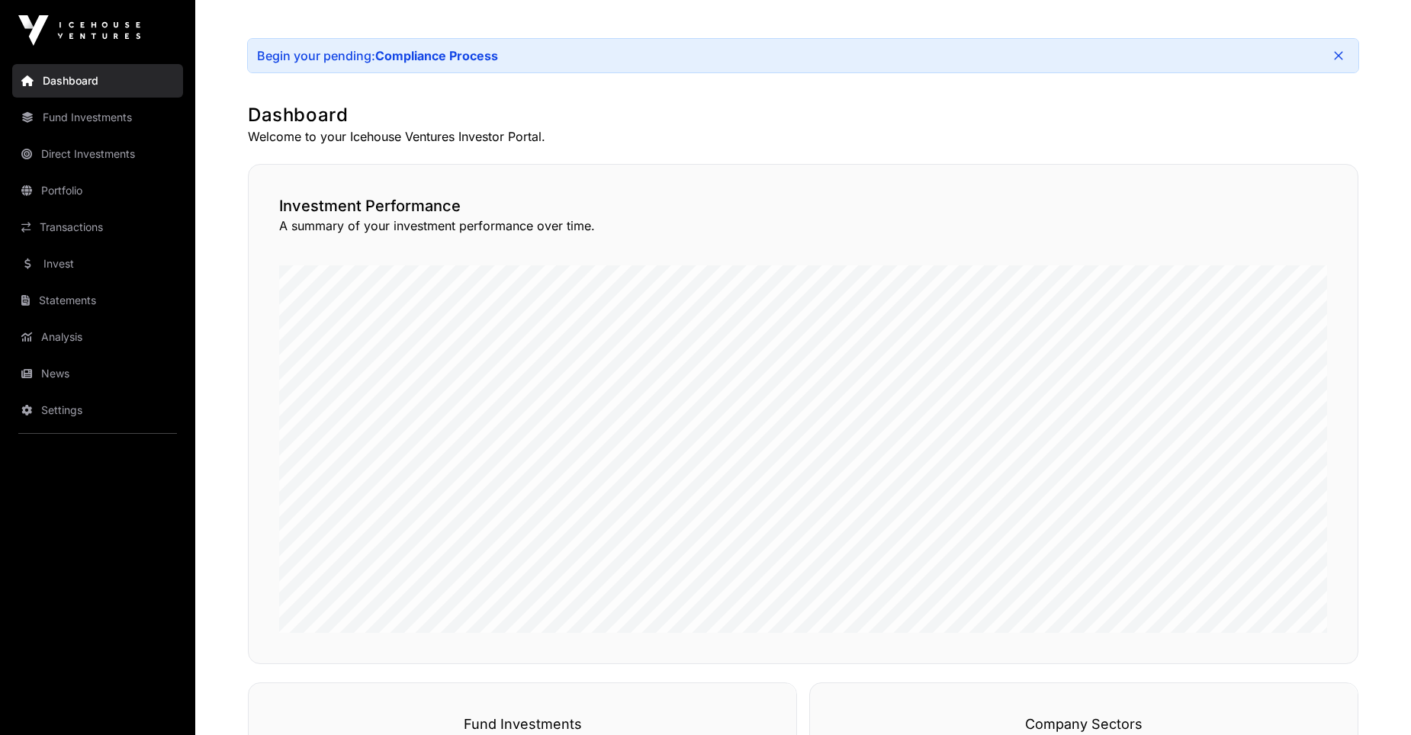
click at [66, 119] on link "Fund Investments" at bounding box center [97, 118] width 171 height 34
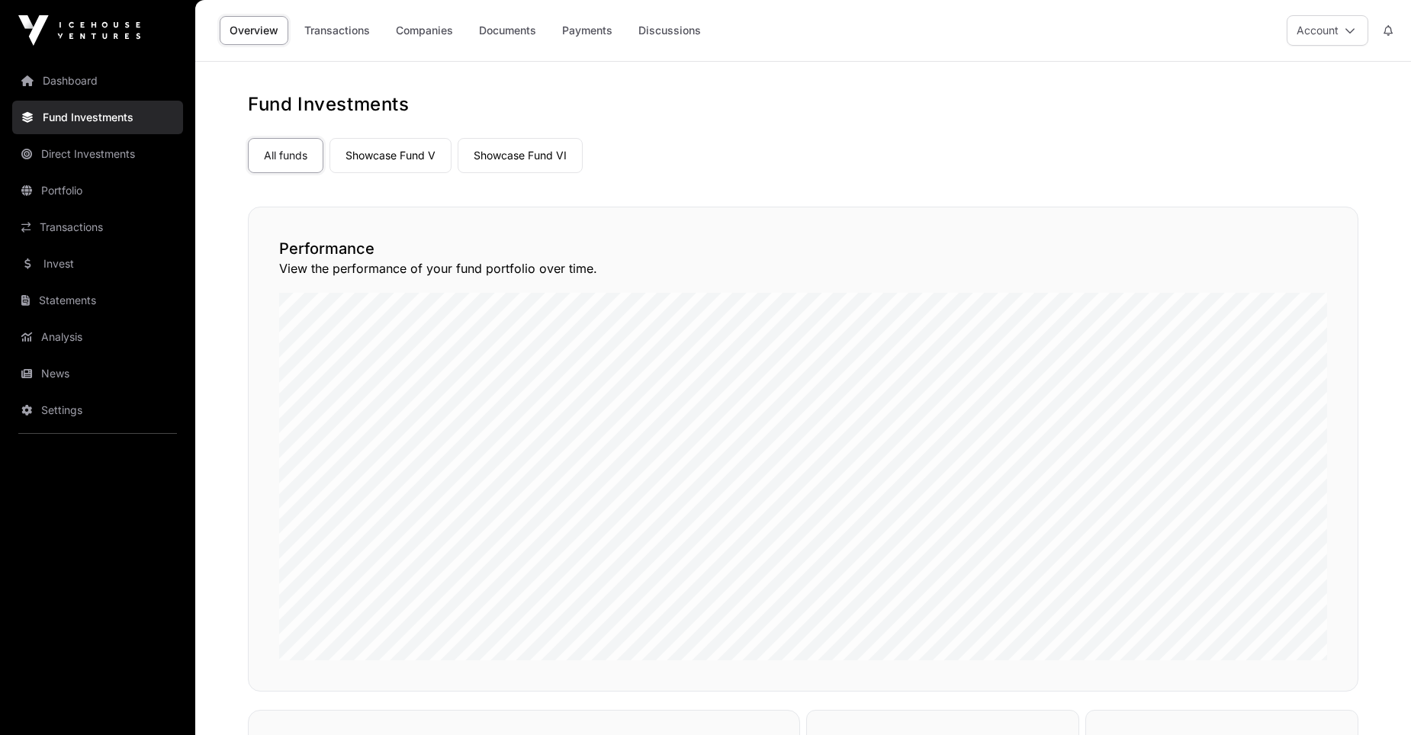
click at [529, 156] on link "Showcase Fund VI" at bounding box center [520, 155] width 125 height 35
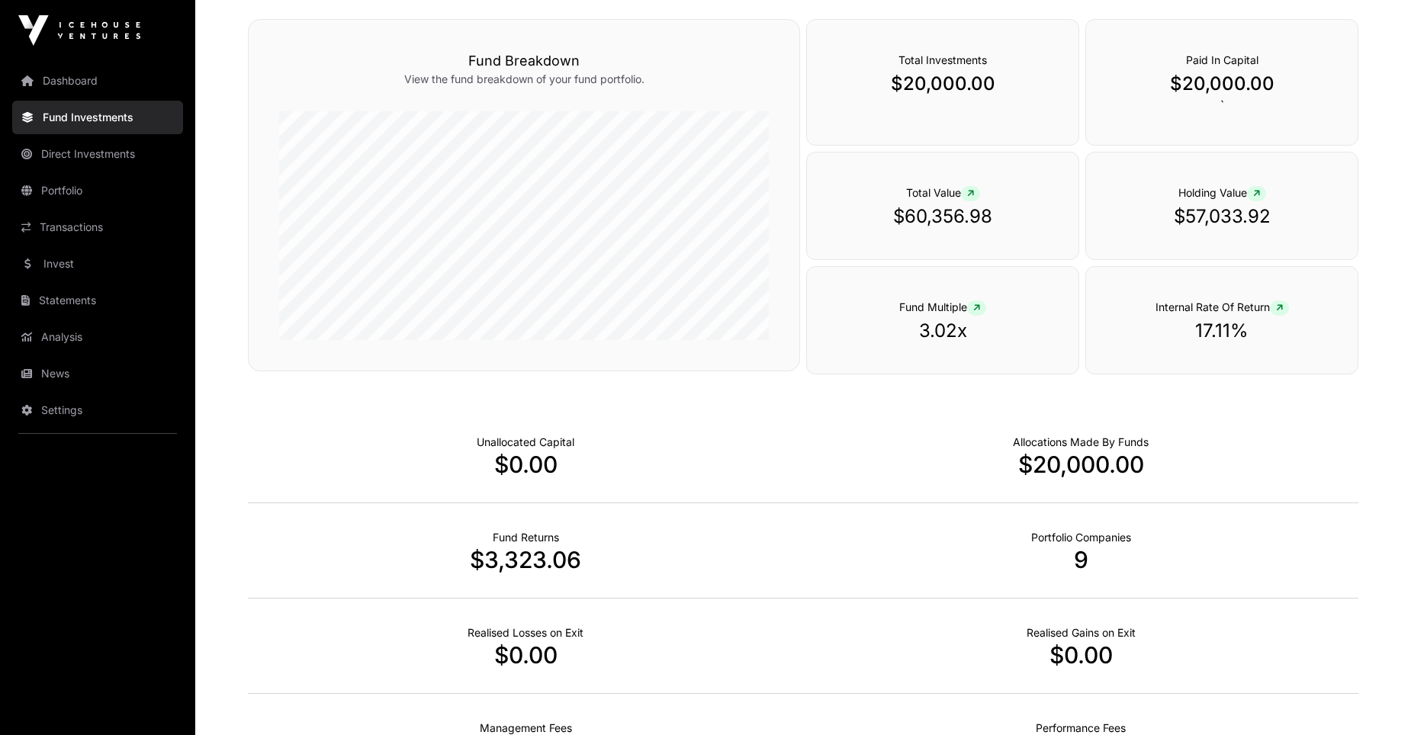
scroll to position [197, 0]
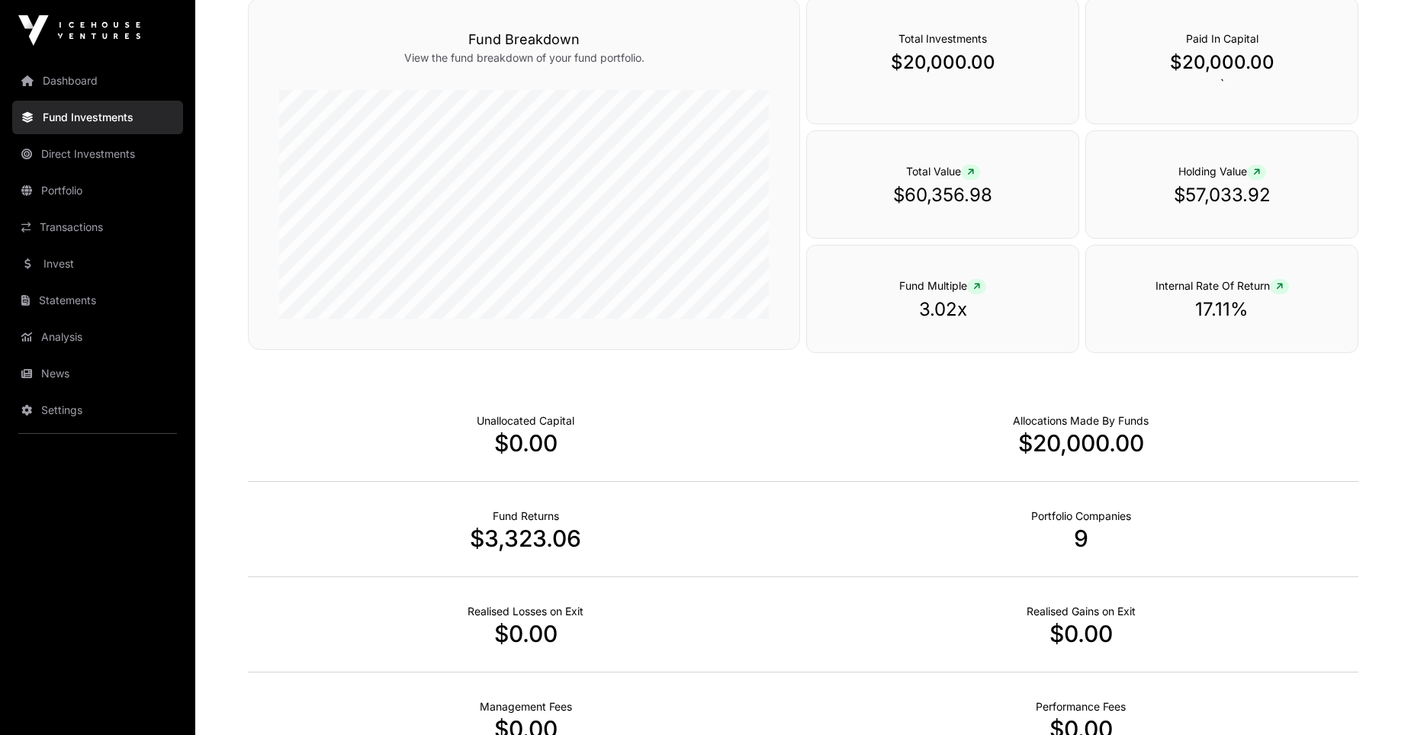
click at [63, 301] on link "Statements" at bounding box center [97, 301] width 171 height 34
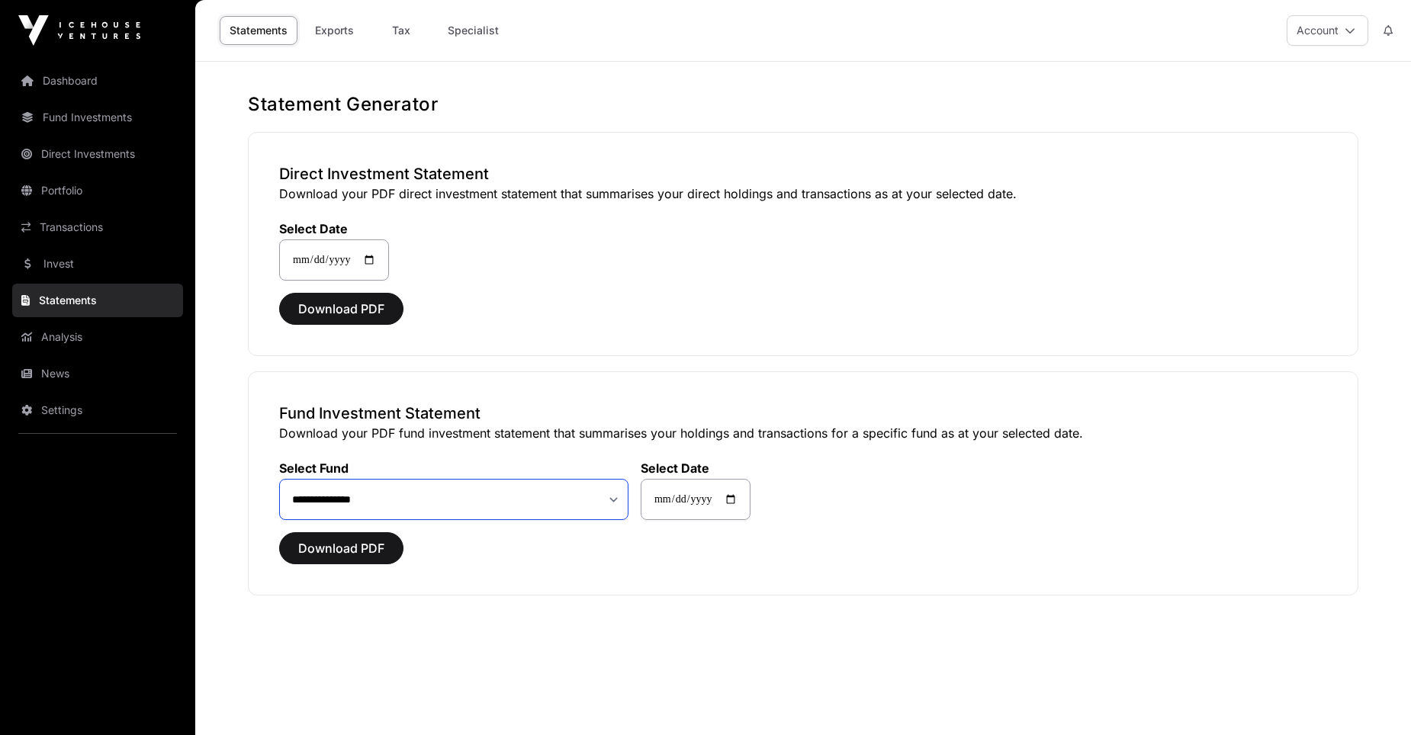
click at [613, 498] on select "**********" at bounding box center [453, 499] width 349 height 41
select select "**"
click at [279, 479] on select "**********" at bounding box center [453, 499] width 349 height 41
click at [333, 547] on span "Download PDF" at bounding box center [341, 548] width 86 height 18
click at [353, 550] on span "Download PDF" at bounding box center [341, 548] width 86 height 18
